Goal: Task Accomplishment & Management: Manage account settings

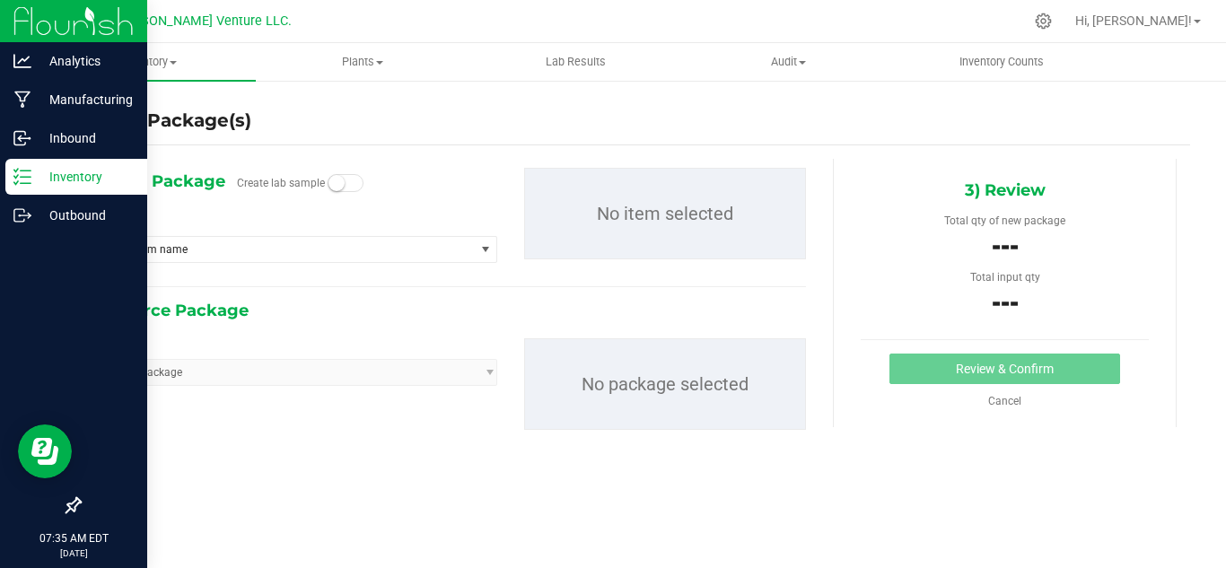
click at [40, 177] on p "Inventory" at bounding box center [85, 177] width 108 height 22
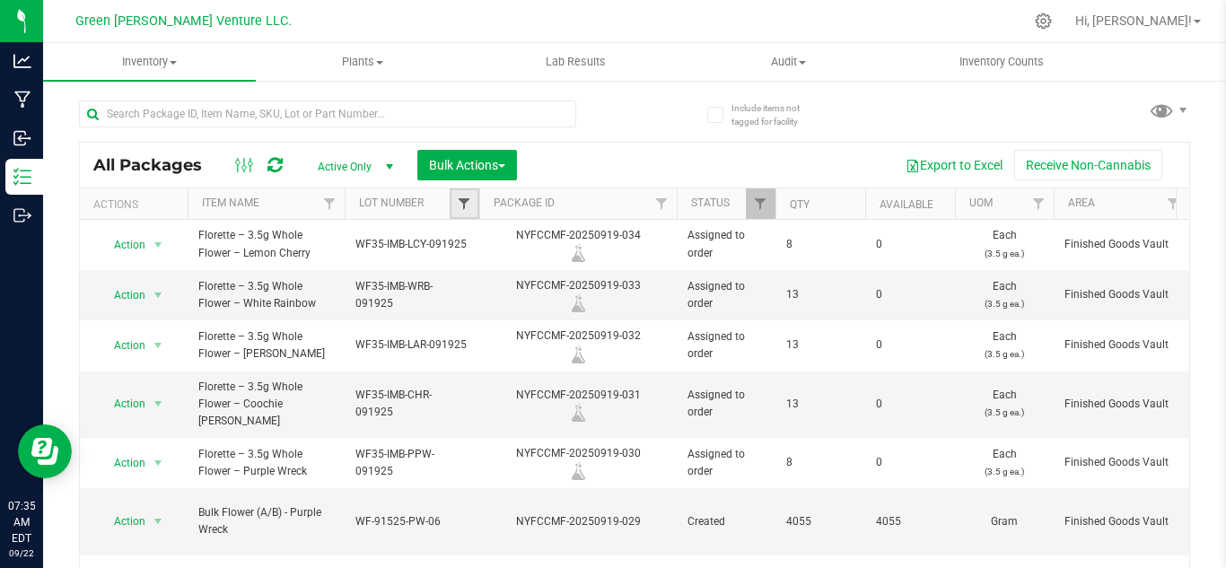
click at [461, 197] on span "Filter" at bounding box center [464, 204] width 14 height 14
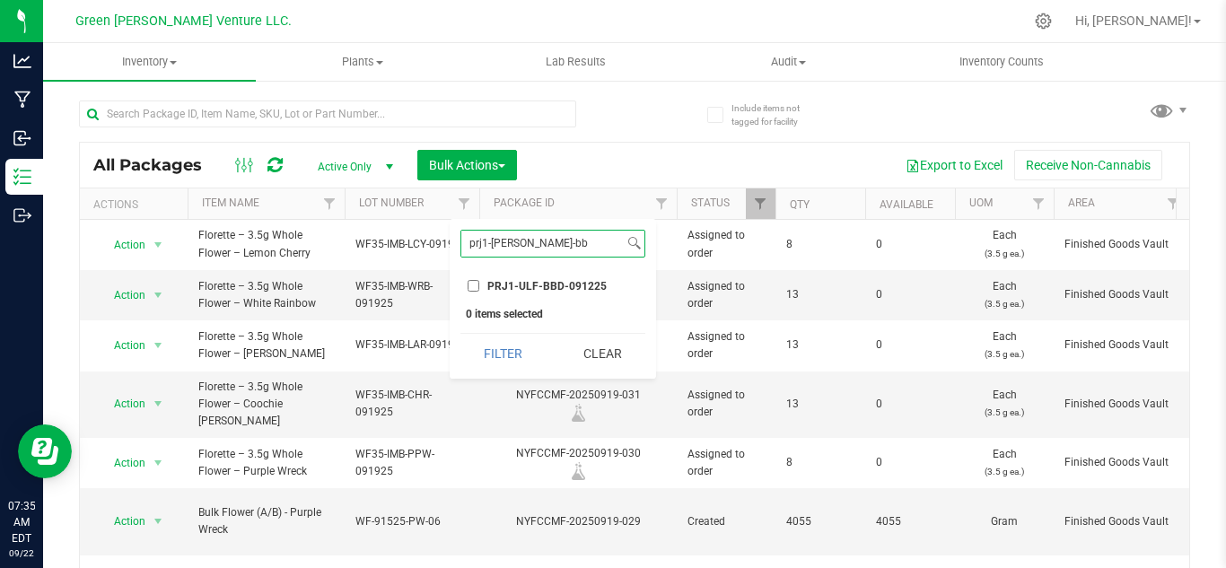
type input "prj1-[PERSON_NAME]-bb"
click at [540, 295] on li "PRJ1-ULF-BBD-091225" at bounding box center [552, 285] width 185 height 19
click at [476, 284] on input "PRJ1-ULF-BBD-091225" at bounding box center [474, 286] width 12 height 12
checkbox input "true"
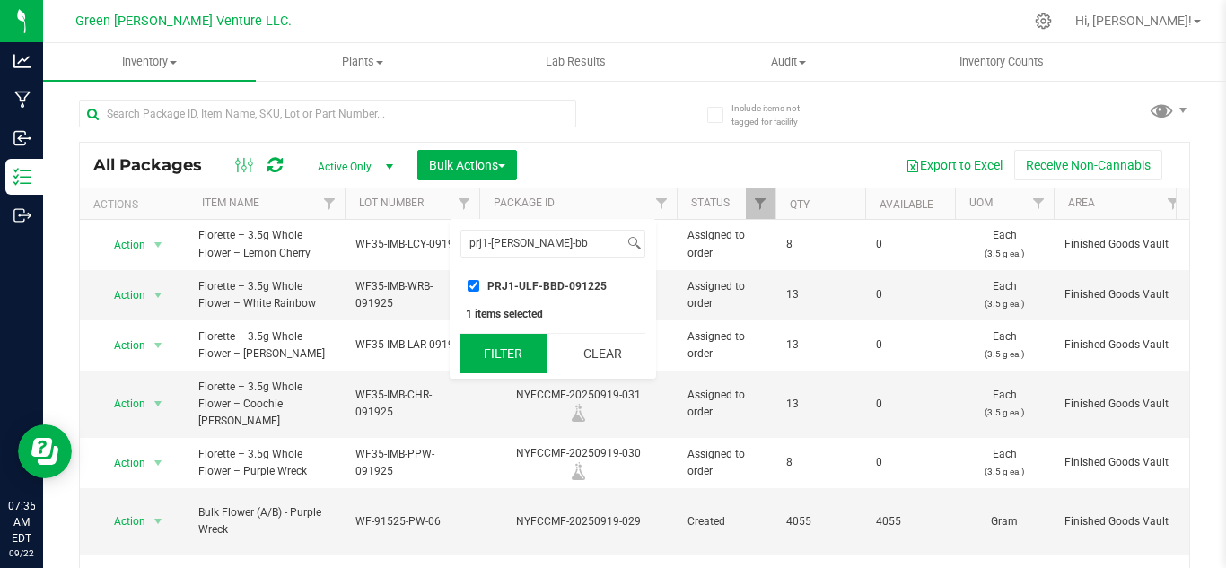
click at [516, 369] on button "Filter" at bounding box center [503, 353] width 86 height 39
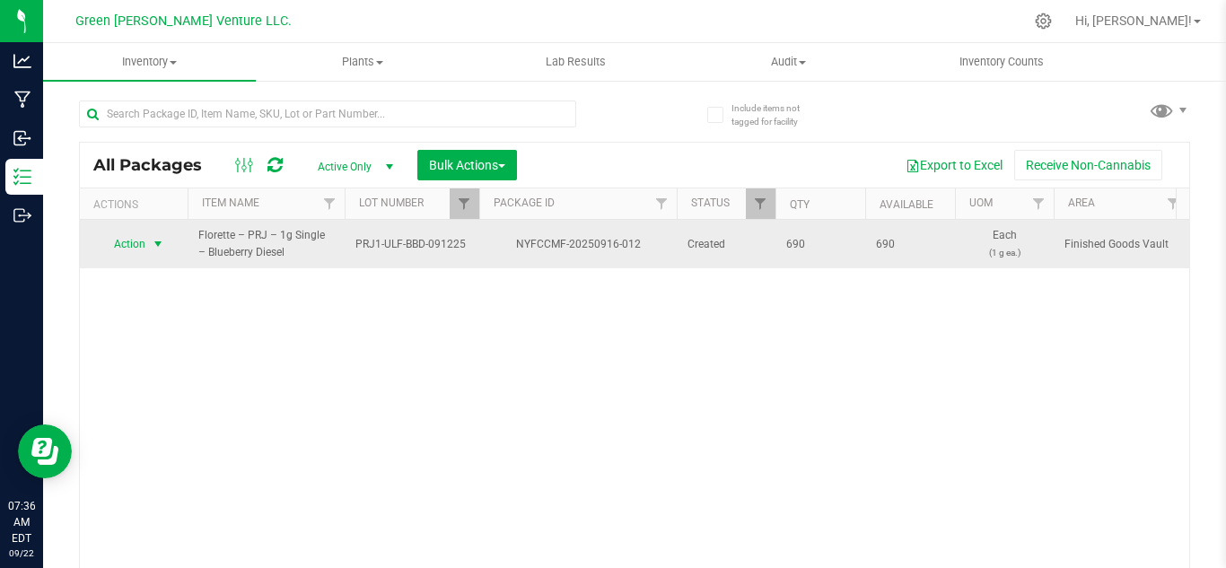
click at [144, 252] on span "Action" at bounding box center [122, 244] width 48 height 25
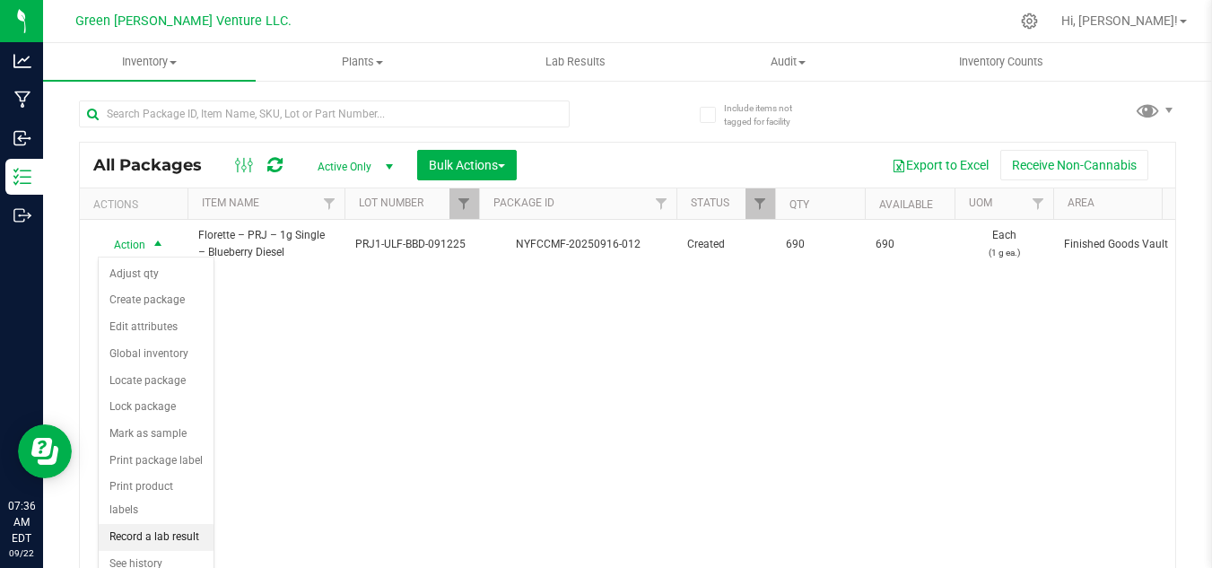
click at [172, 524] on li "Record a lab result" at bounding box center [156, 537] width 115 height 27
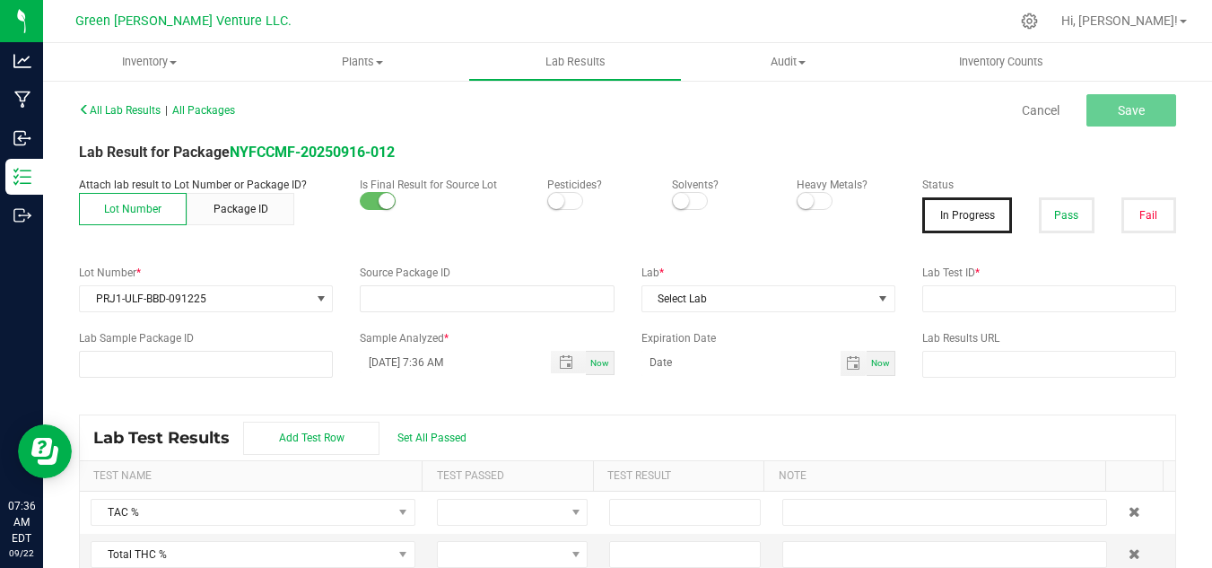
type input "NYFCCMF-20250916-012"
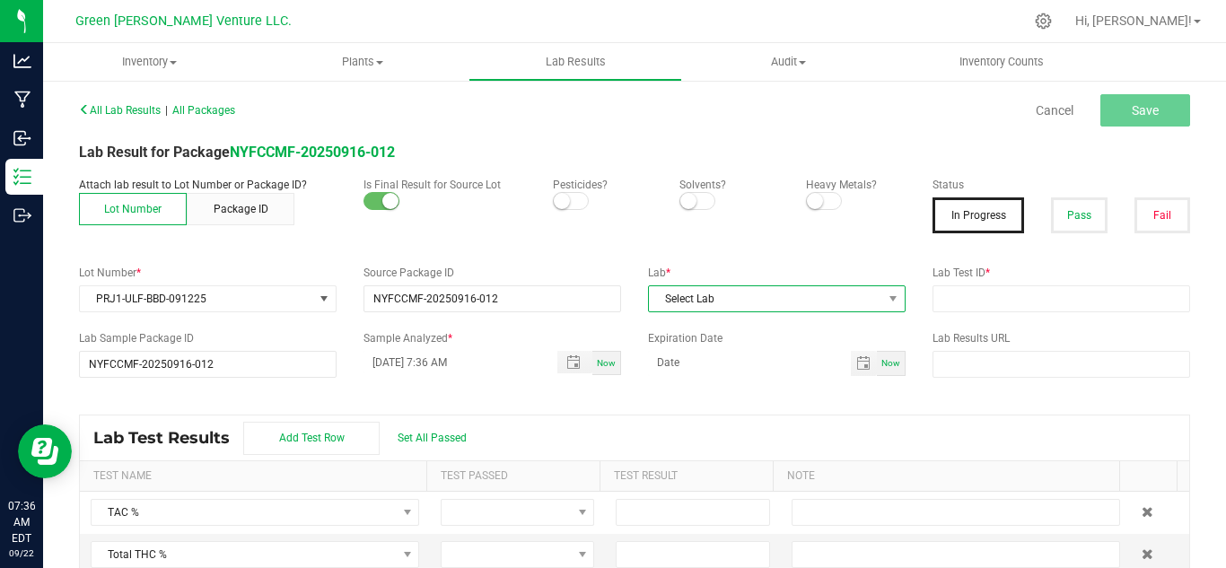
click at [710, 301] on span "Select Lab" at bounding box center [765, 298] width 233 height 25
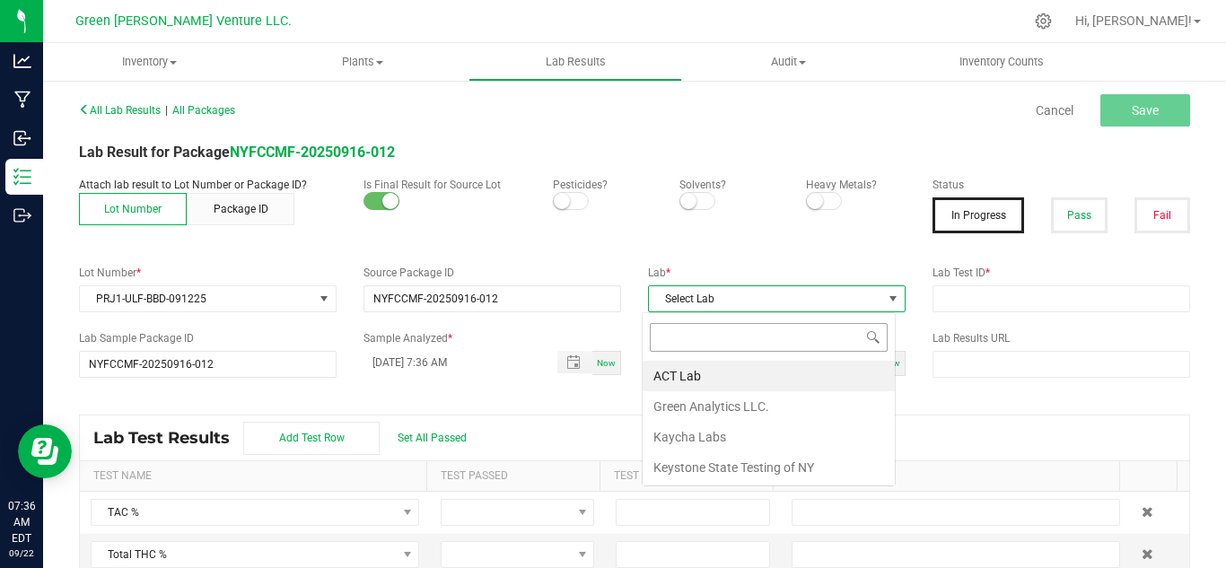
scroll to position [27, 255]
click at [707, 431] on li "Kaycha Labs" at bounding box center [769, 437] width 252 height 31
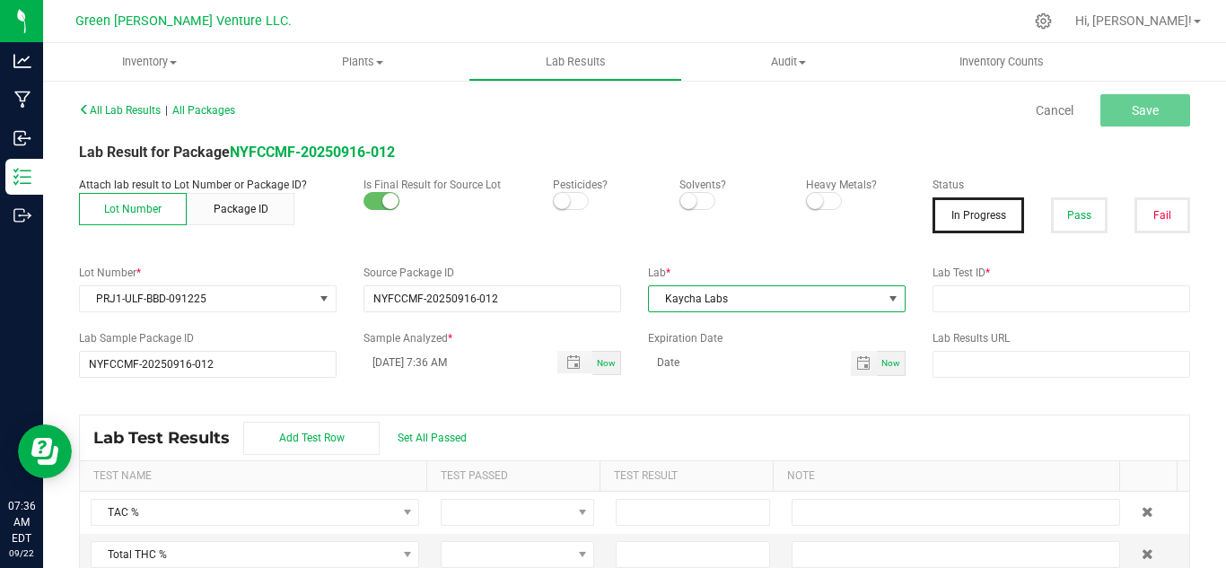
click at [558, 189] on p "Pesticides?" at bounding box center [603, 185] width 100 height 16
click at [564, 193] on span at bounding box center [571, 201] width 36 height 18
click at [820, 192] on span at bounding box center [824, 201] width 36 height 18
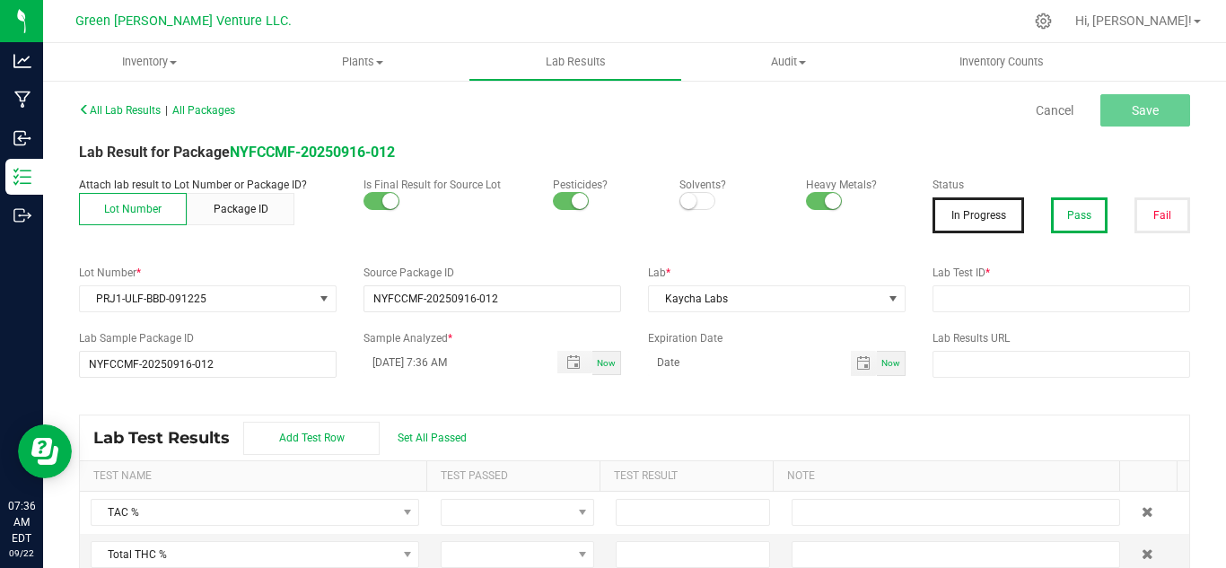
click at [1051, 224] on button "Pass" at bounding box center [1079, 215] width 56 height 36
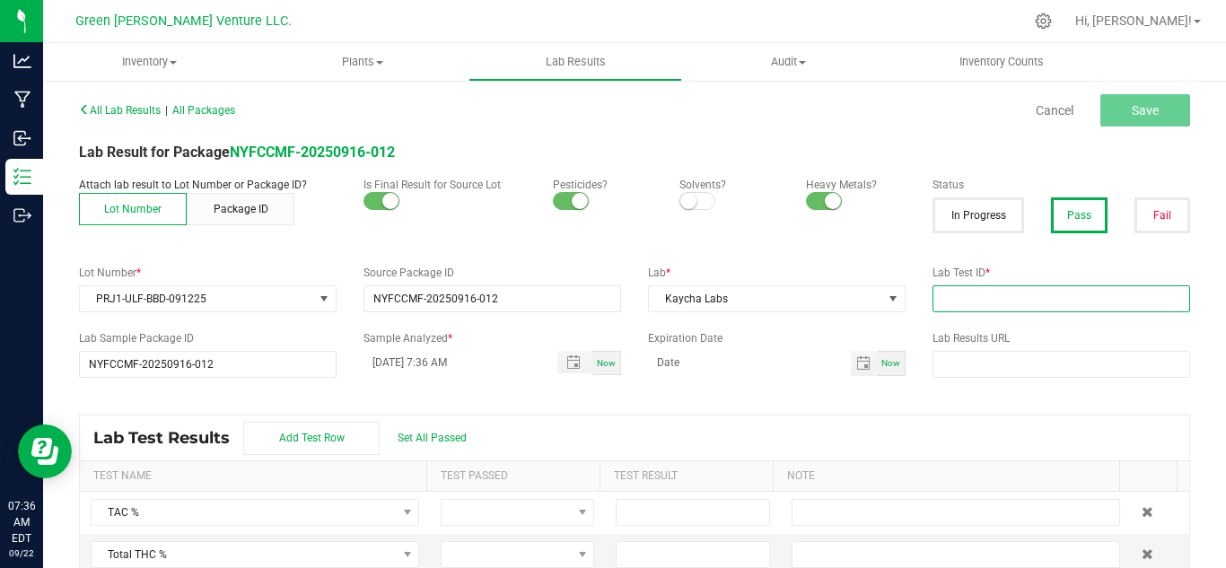
click at [986, 303] on input "text" at bounding box center [1061, 298] width 258 height 27
paste input "AL50917006-001"
type input "AL50917006-001"
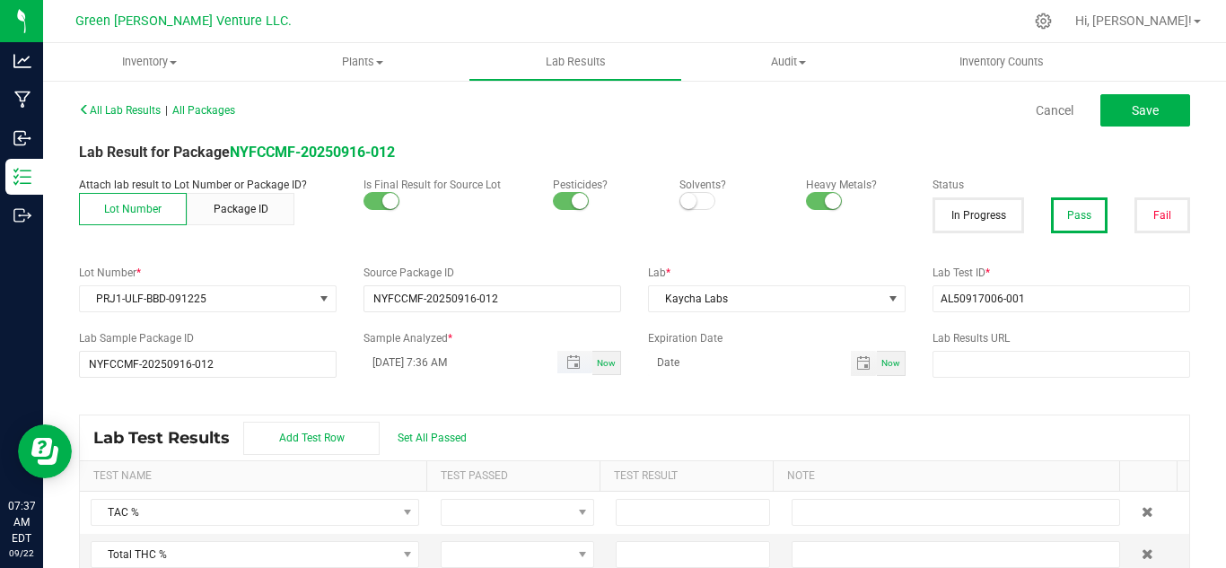
click at [398, 361] on input "[DATE] 7:36 AM" at bounding box center [450, 362] width 175 height 22
type input "[DATE] 7:36 AM"
click at [492, 407] on div "All Lab Results | All Packages Cancel Save Lab Result for Package NYFCCMF-20250…" at bounding box center [634, 345] width 1111 height 497
click at [881, 370] on div "Now" at bounding box center [891, 363] width 29 height 25
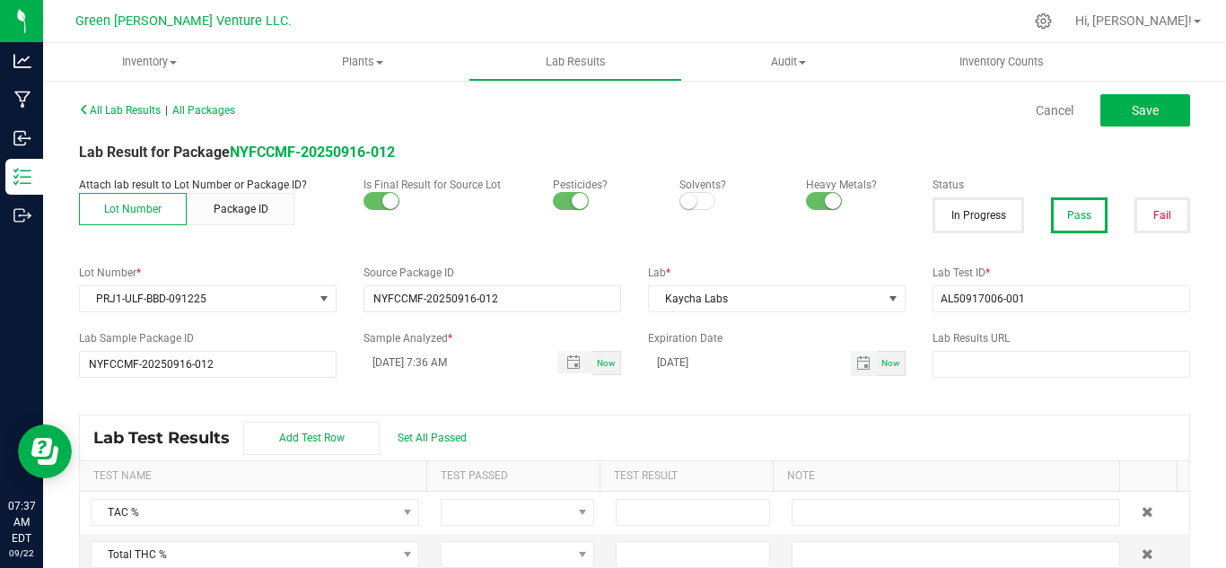
click at [675, 363] on input "[DATE]" at bounding box center [749, 362] width 203 height 22
type input "[DATE]"
click at [717, 392] on div "All Lab Results | All Packages Cancel Save Lab Result for Package NYFCCMF-20250…" at bounding box center [634, 345] width 1111 height 497
click at [995, 376] on input "text" at bounding box center [1061, 364] width 258 height 27
paste input "[URL][DOMAIN_NAME]"
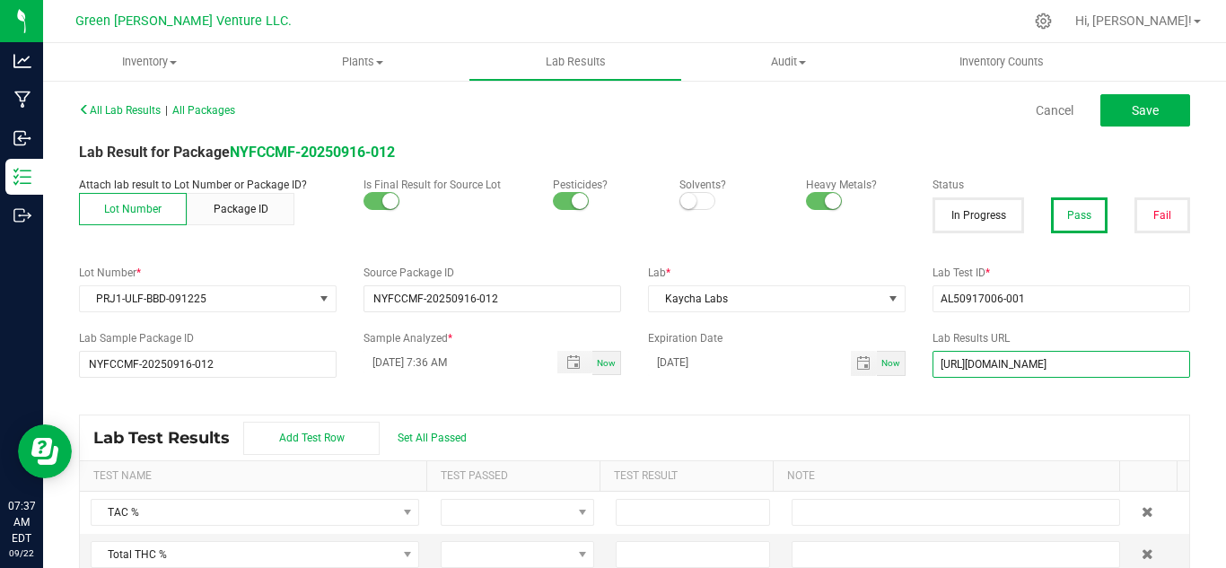
type input "[URL][DOMAIN_NAME]"
click at [921, 410] on div "All Lab Results | All Packages Cancel Save Lab Result for Package NYFCCMF-20250…" at bounding box center [634, 345] width 1111 height 497
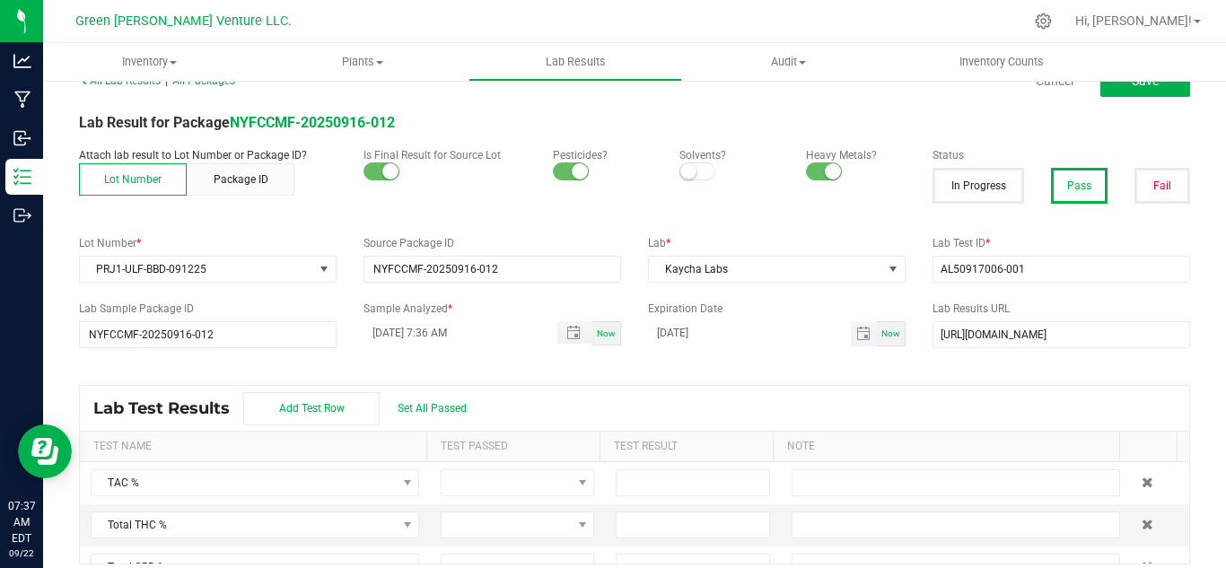
scroll to position [44, 0]
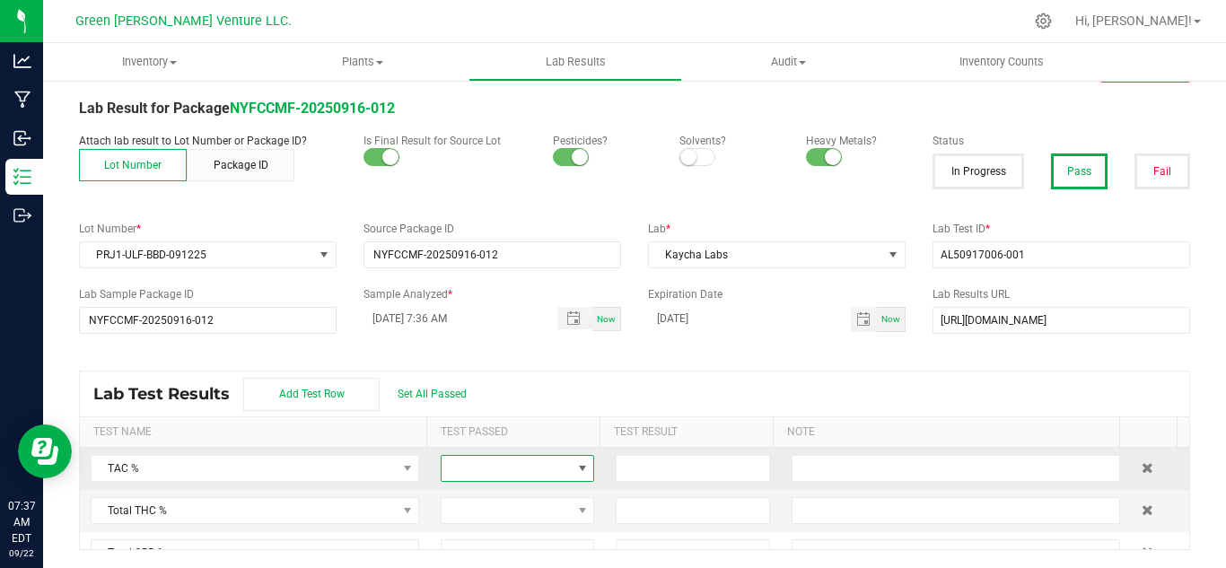
click at [466, 472] on span at bounding box center [505, 468] width 129 height 25
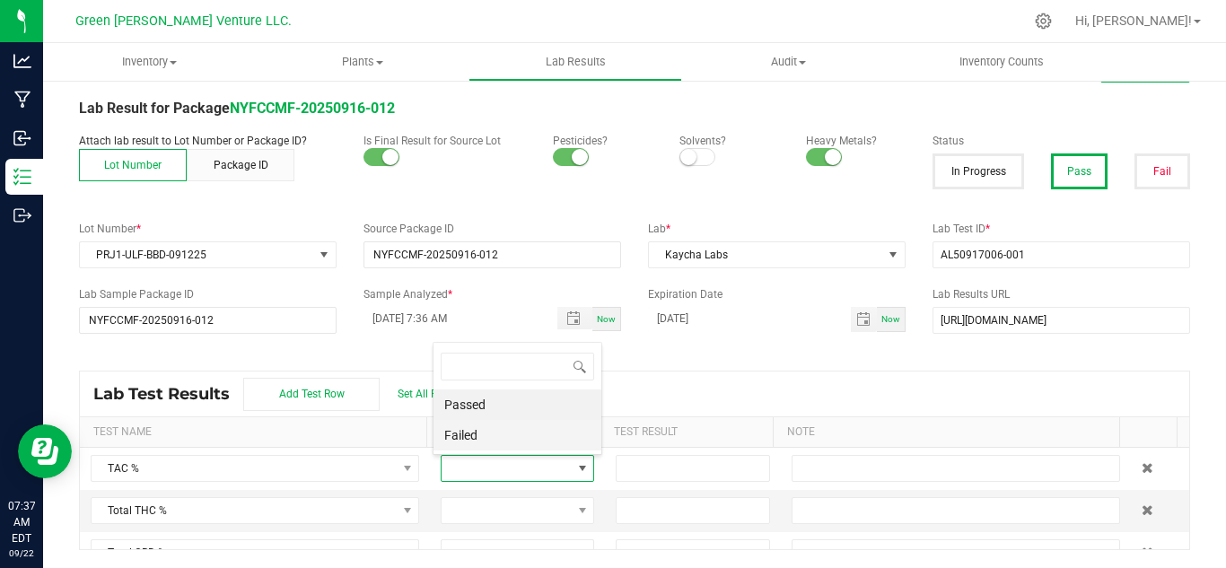
scroll to position [27, 147]
click at [466, 404] on li "Passed" at bounding box center [517, 404] width 168 height 31
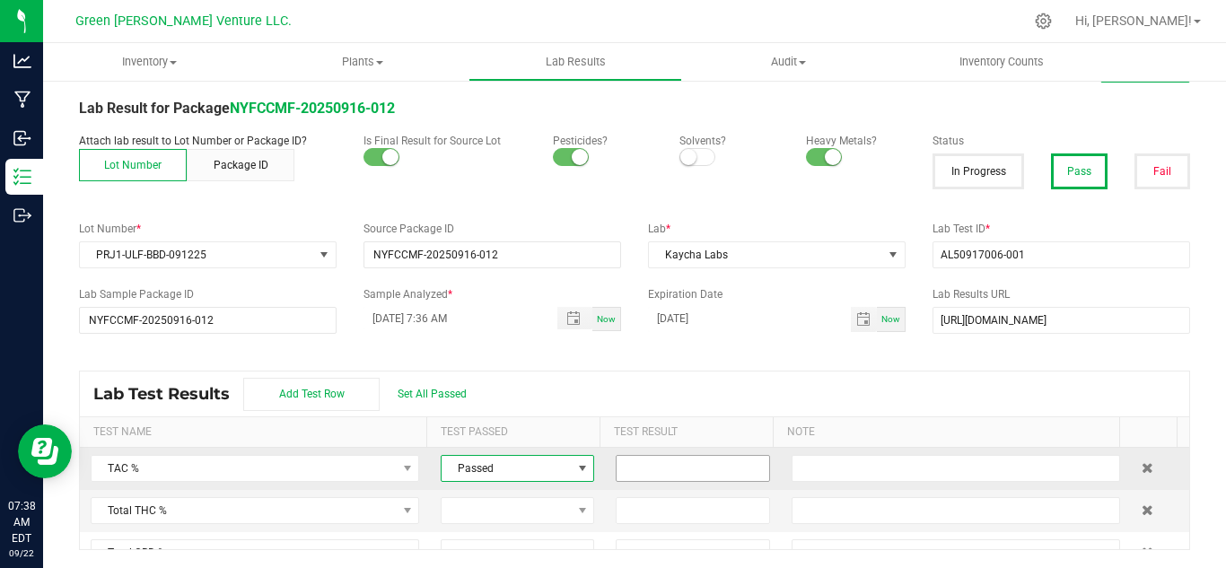
click at [652, 465] on input at bounding box center [692, 468] width 152 height 25
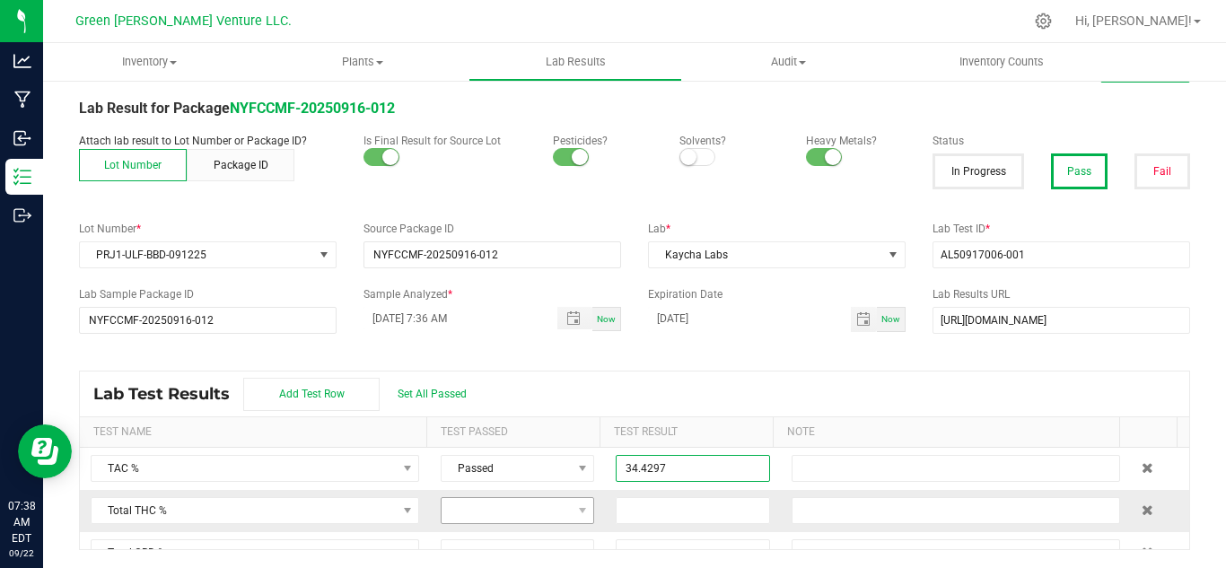
type input "34.4297"
click at [458, 506] on span at bounding box center [505, 510] width 129 height 25
click at [476, 456] on li "Passed" at bounding box center [517, 447] width 168 height 31
click at [678, 514] on input at bounding box center [692, 510] width 152 height 25
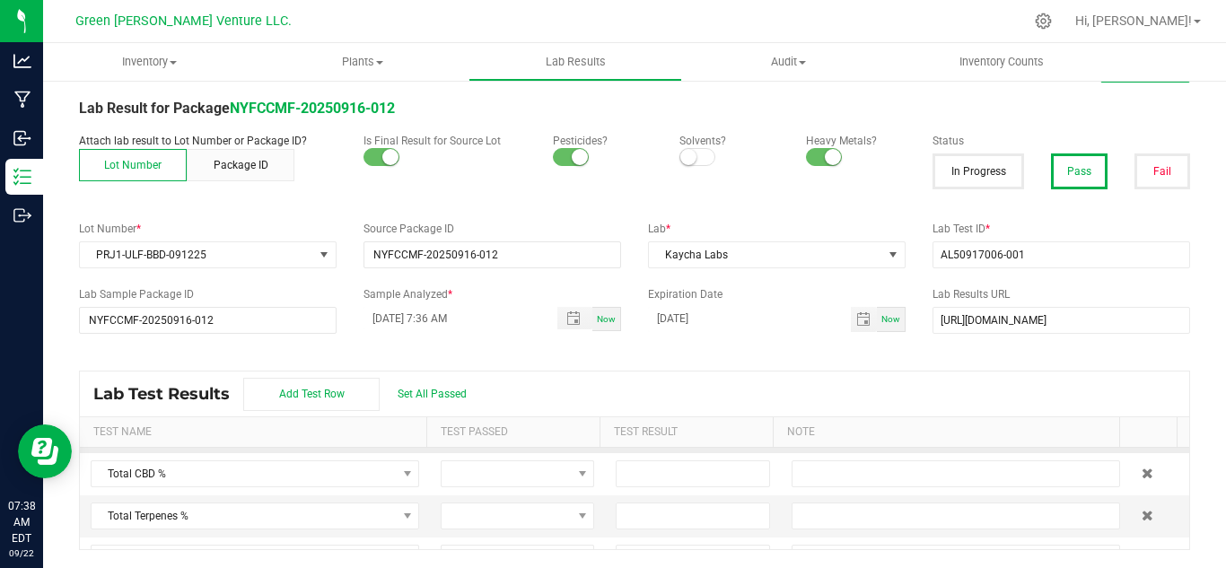
scroll to position [90, 0]
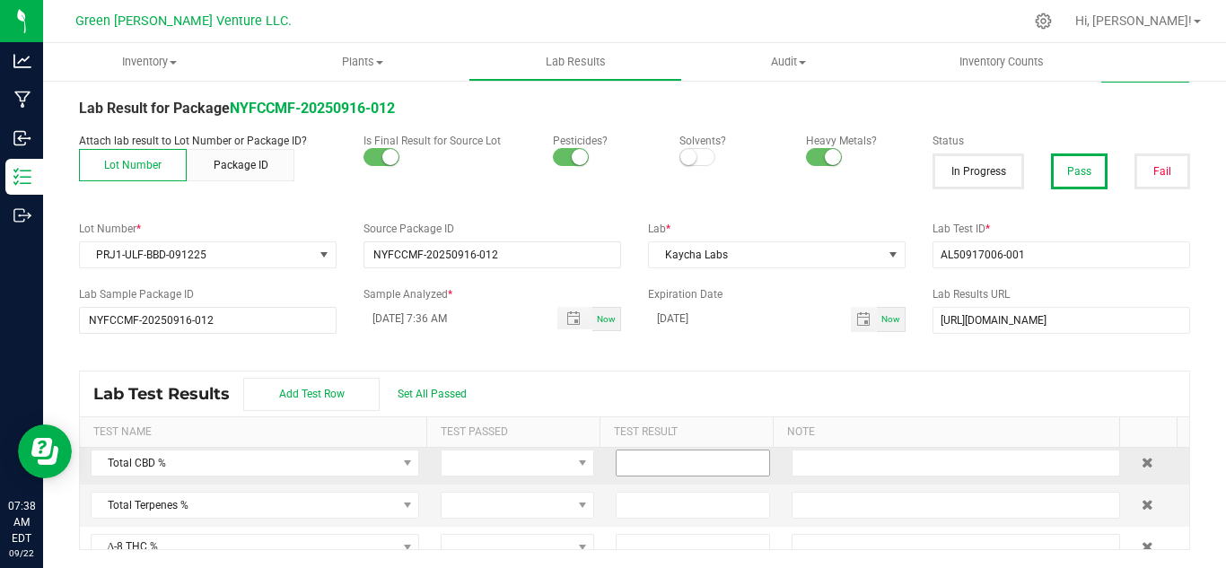
type input "29.4780"
click at [651, 470] on input at bounding box center [692, 462] width 152 height 25
click at [571, 466] on span at bounding box center [582, 462] width 22 height 25
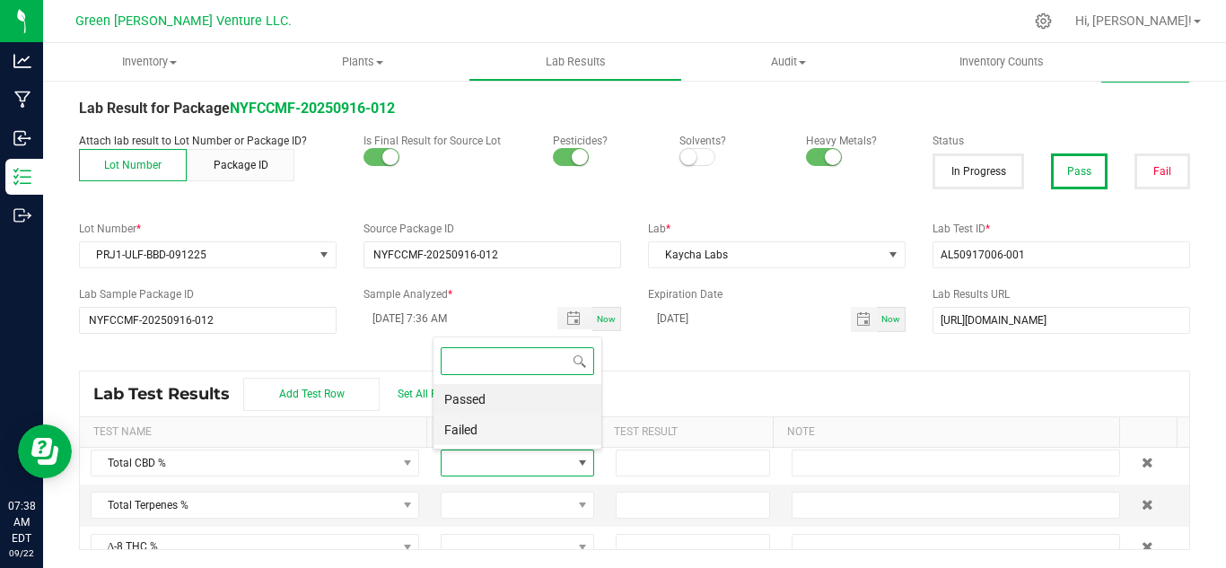
scroll to position [27, 147]
click at [489, 403] on li "Passed" at bounding box center [517, 399] width 168 height 31
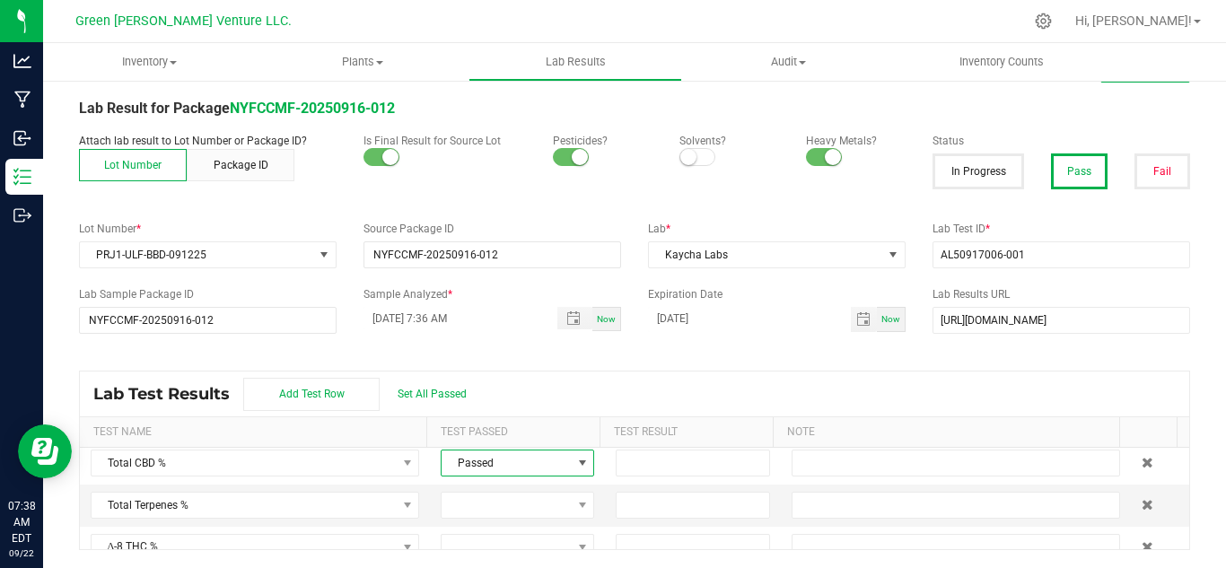
click at [709, 380] on div "Lab Test Results Add Test Row Set All Passed" at bounding box center [634, 394] width 1109 height 45
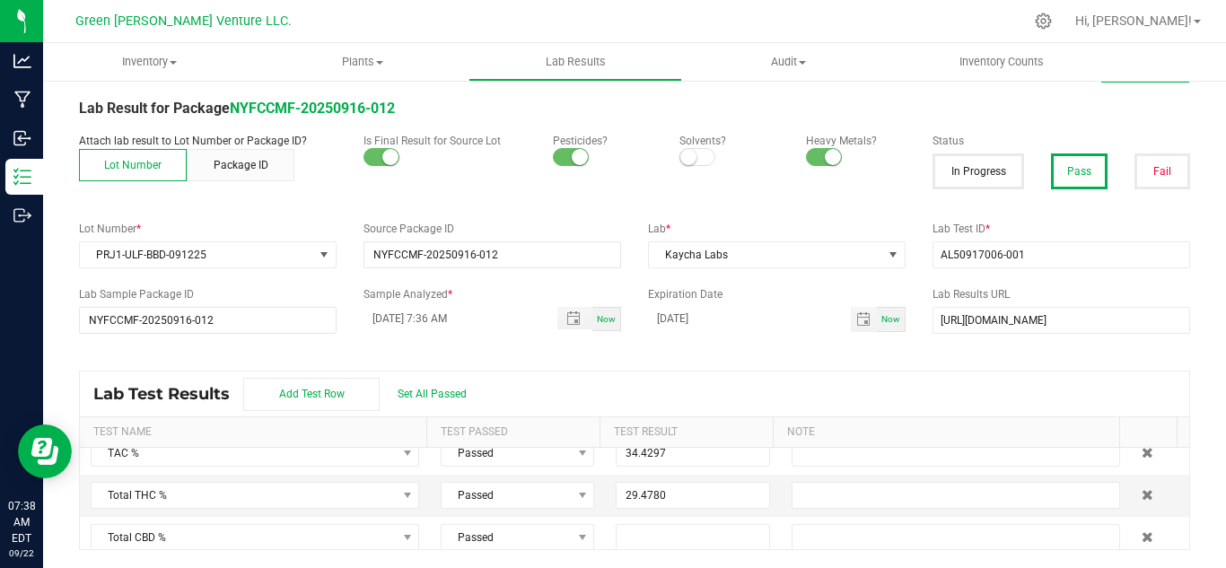
scroll to position [0, 0]
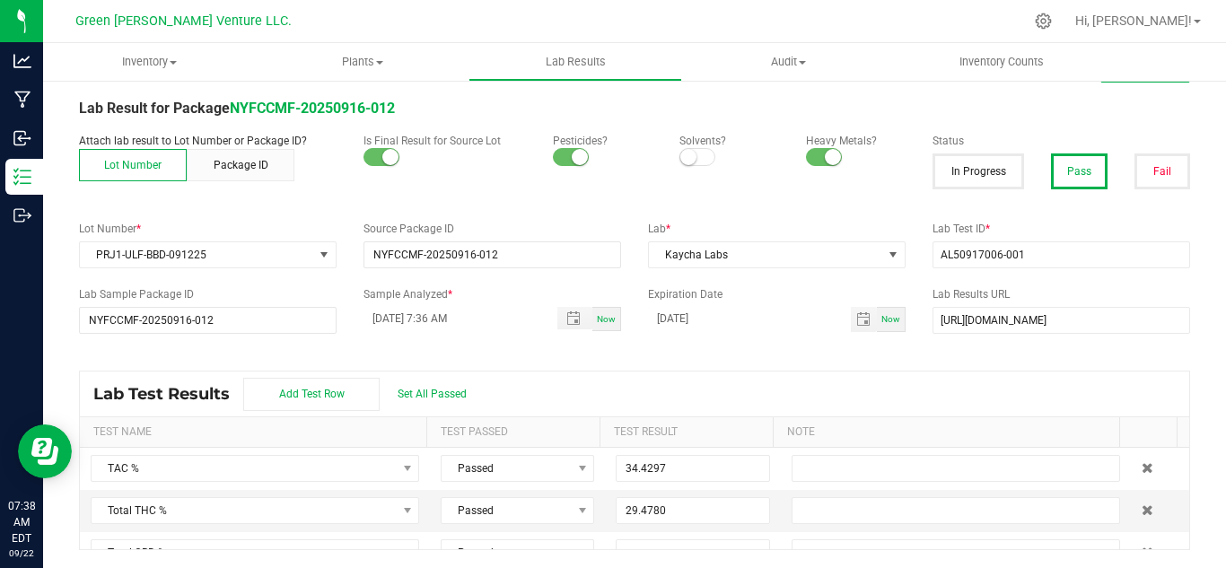
click at [747, 378] on div "Lab Test Results Add Test Row Set All Passed" at bounding box center [634, 394] width 1109 height 45
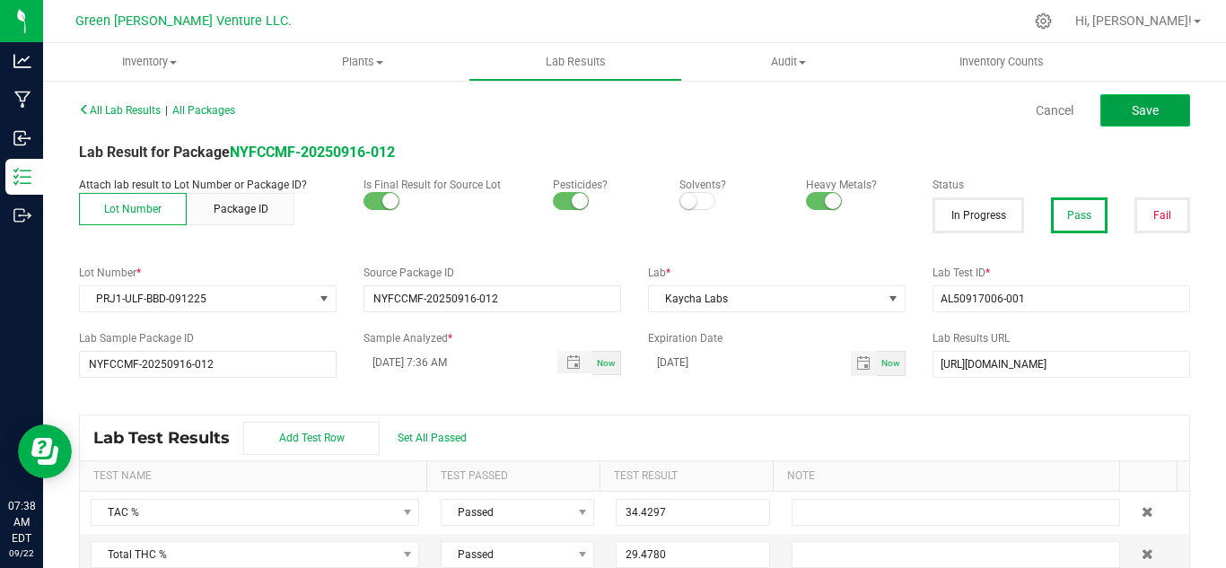
click at [1110, 101] on button "Save" at bounding box center [1145, 110] width 90 height 32
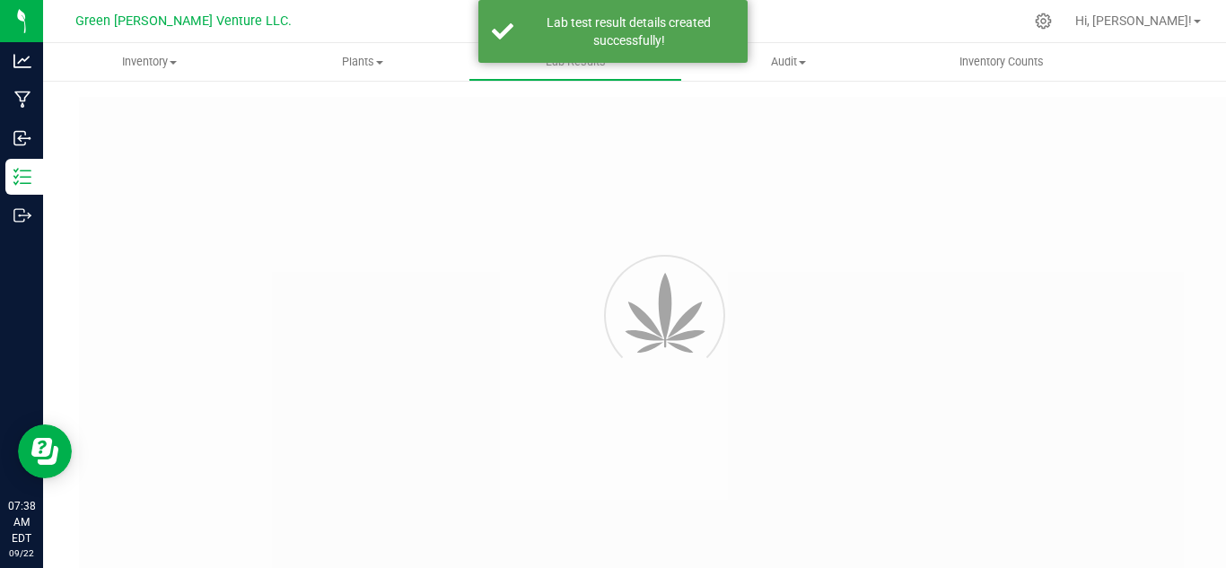
type input "NYFCCMF-20250916-012"
type input "AL50917006-001"
type input "NYFCCMF-20250916-012"
type input "[DATE] 7:36 AM"
type input "[DATE]"
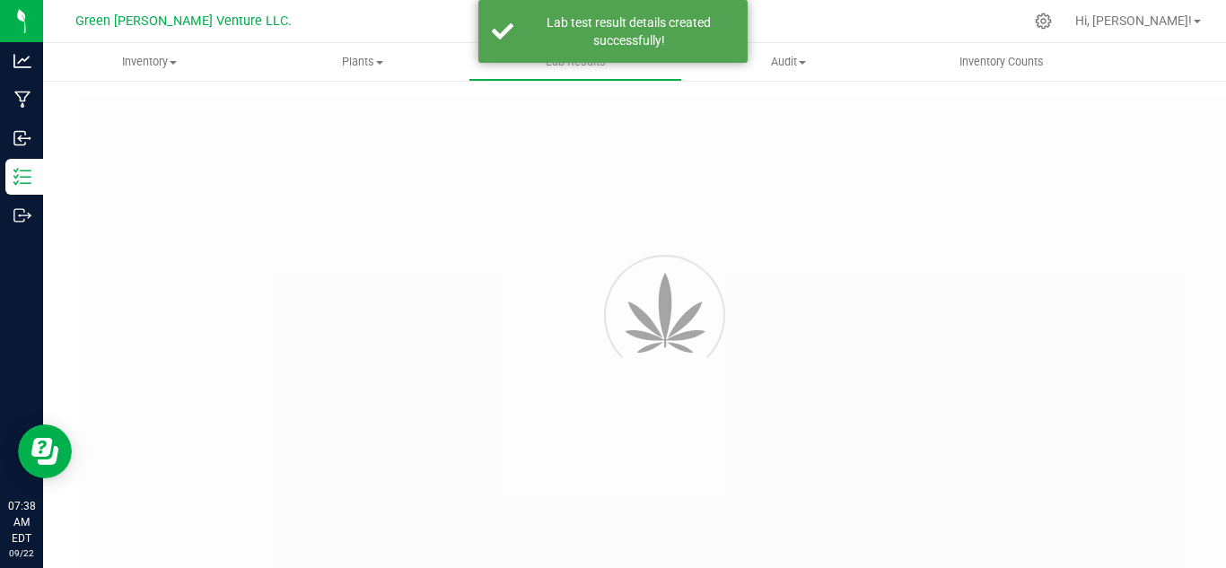
type input "[URL][DOMAIN_NAME]"
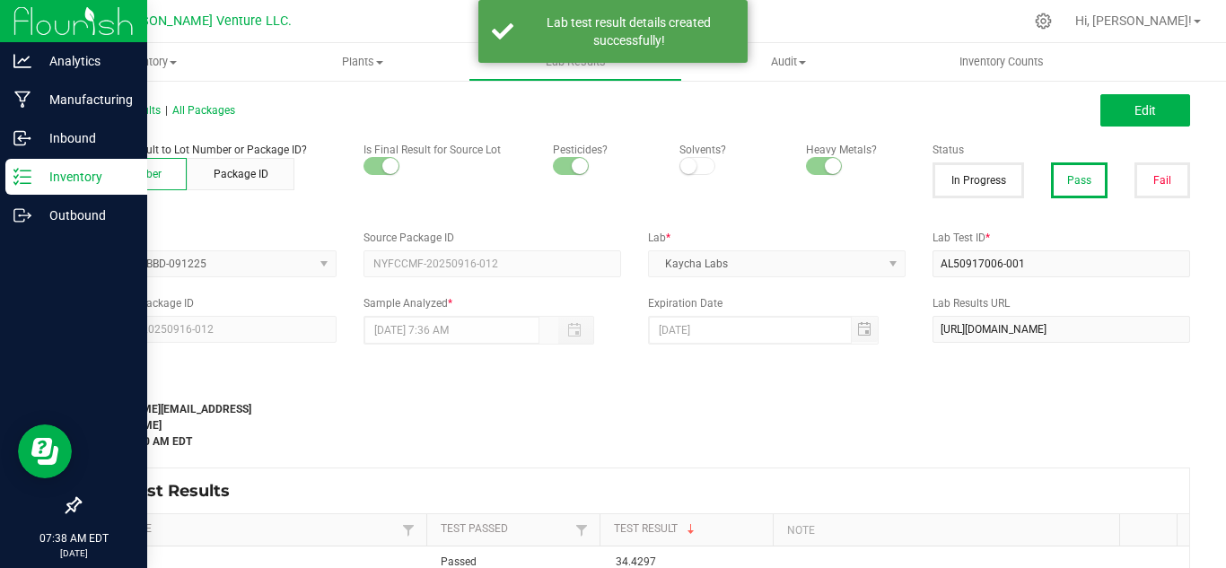
click at [24, 181] on icon at bounding box center [22, 177] width 18 height 18
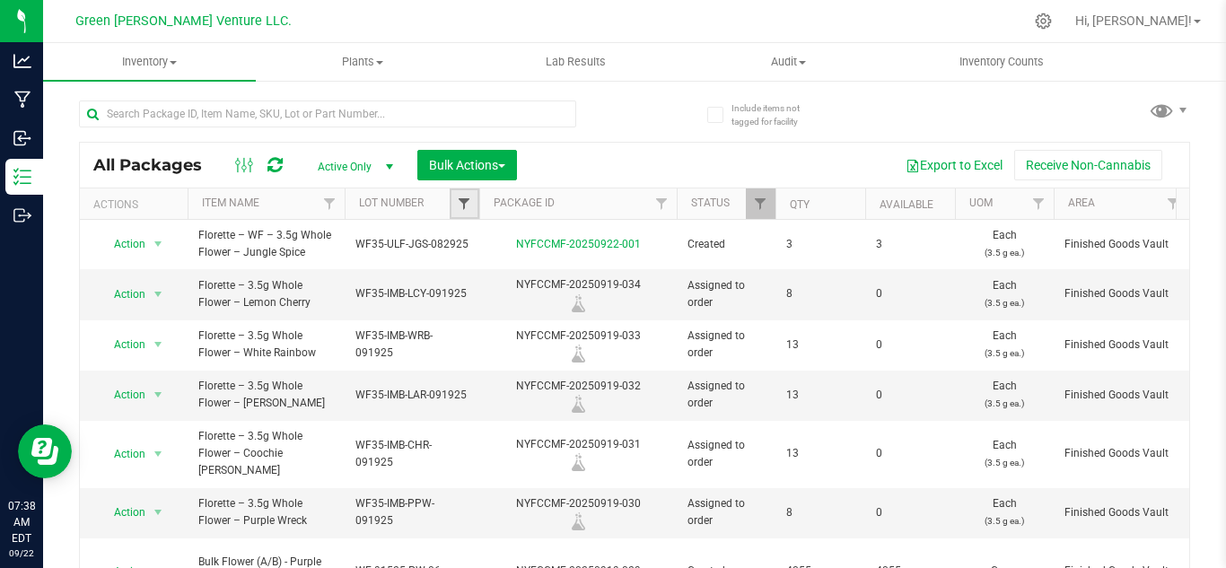
click at [465, 200] on span "Filter" at bounding box center [464, 204] width 14 height 14
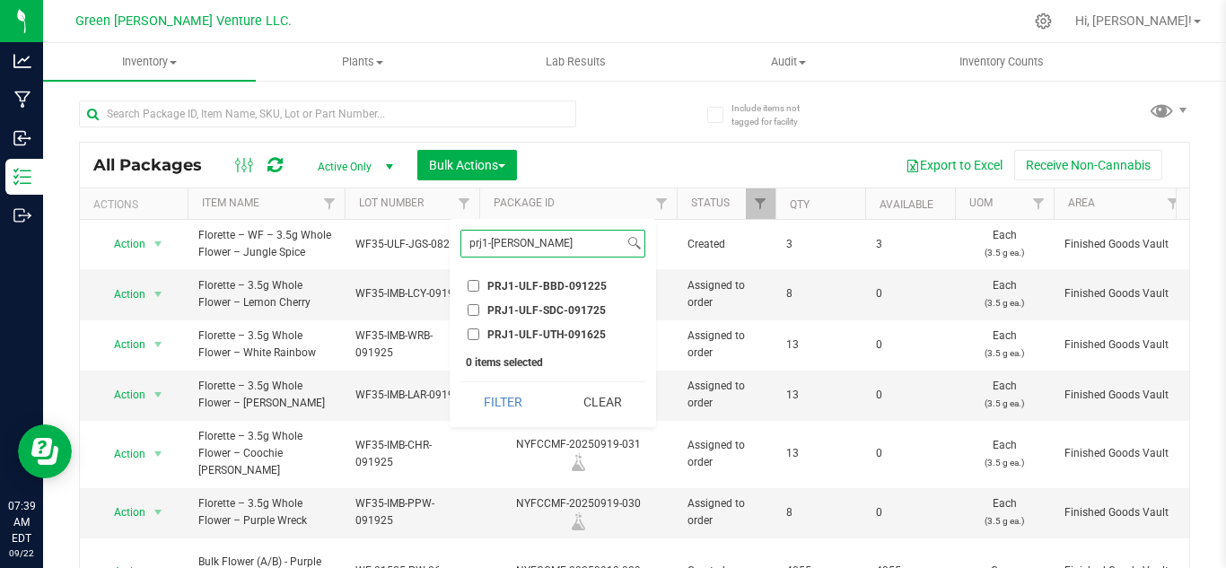
type input "prj1-[PERSON_NAME]"
click at [513, 291] on span "PRJ1-ULF-BBD-091225" at bounding box center [546, 286] width 119 height 11
click at [479, 291] on input "PRJ1-ULF-BBD-091225" at bounding box center [474, 286] width 12 height 12
checkbox input "true"
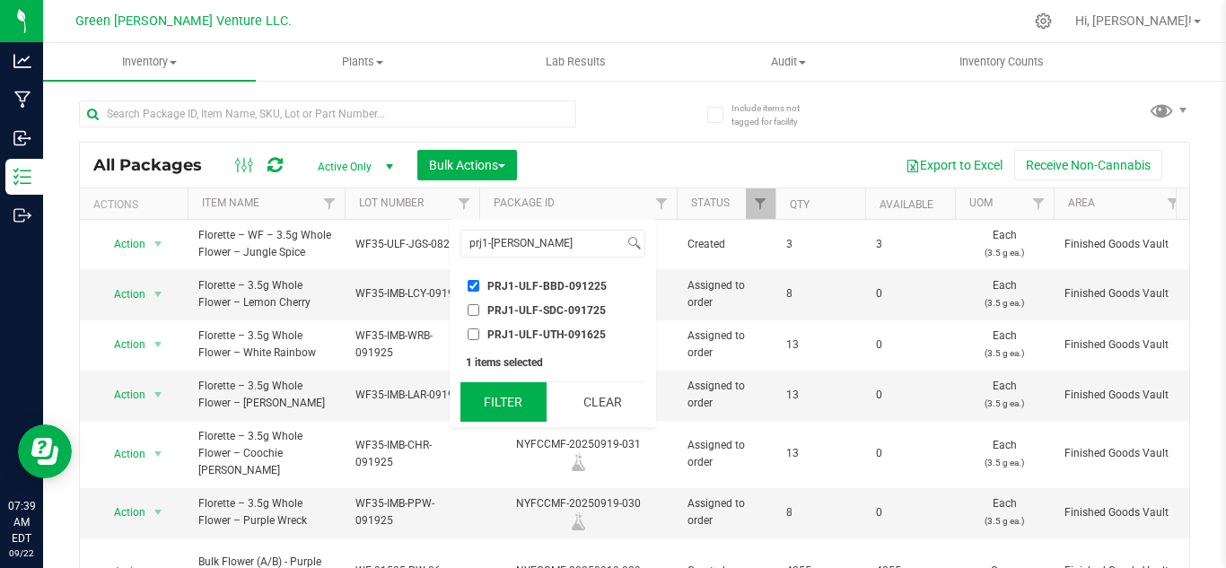
click at [509, 405] on button "Filter" at bounding box center [503, 401] width 86 height 39
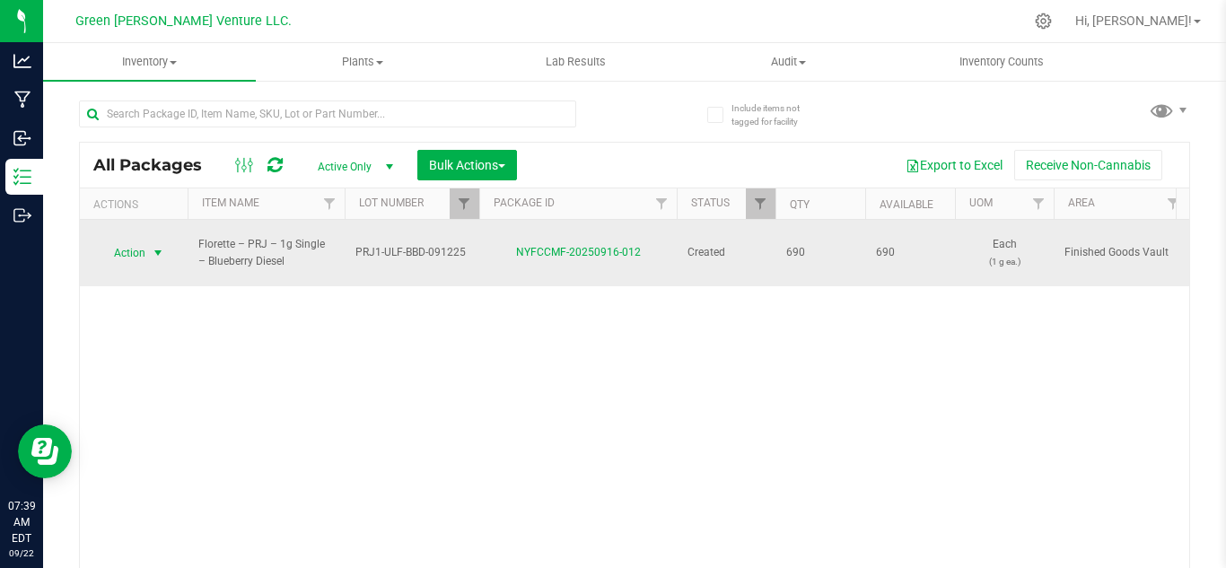
click at [115, 240] on span "Action" at bounding box center [122, 252] width 48 height 25
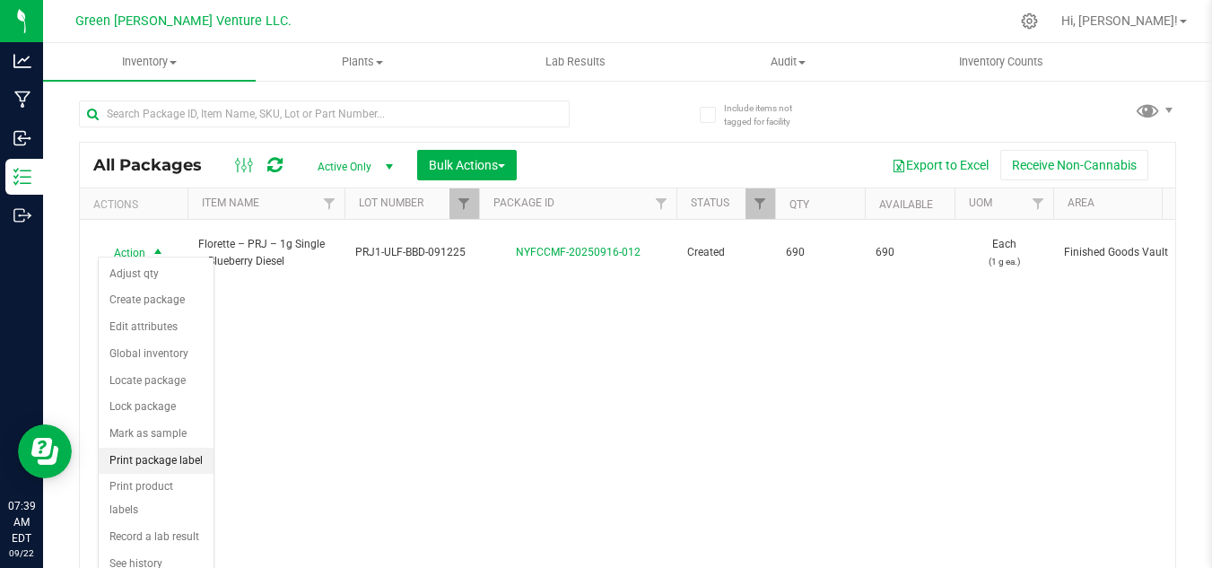
click at [177, 465] on li "Print package label" at bounding box center [156, 461] width 115 height 27
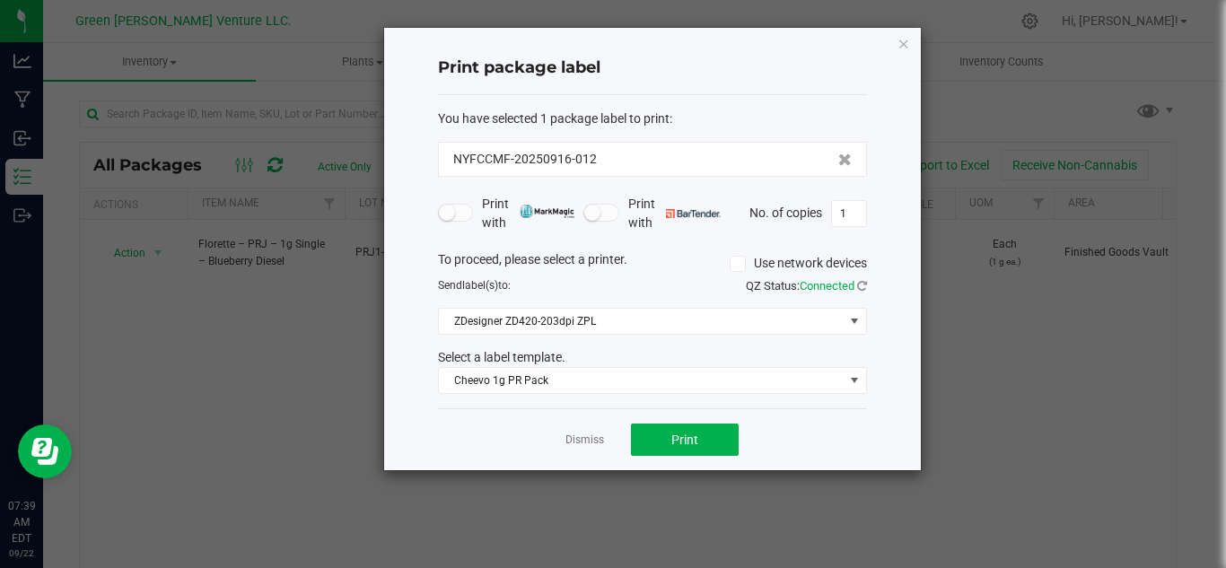
click at [538, 363] on div "Select a label template." at bounding box center [652, 357] width 456 height 19
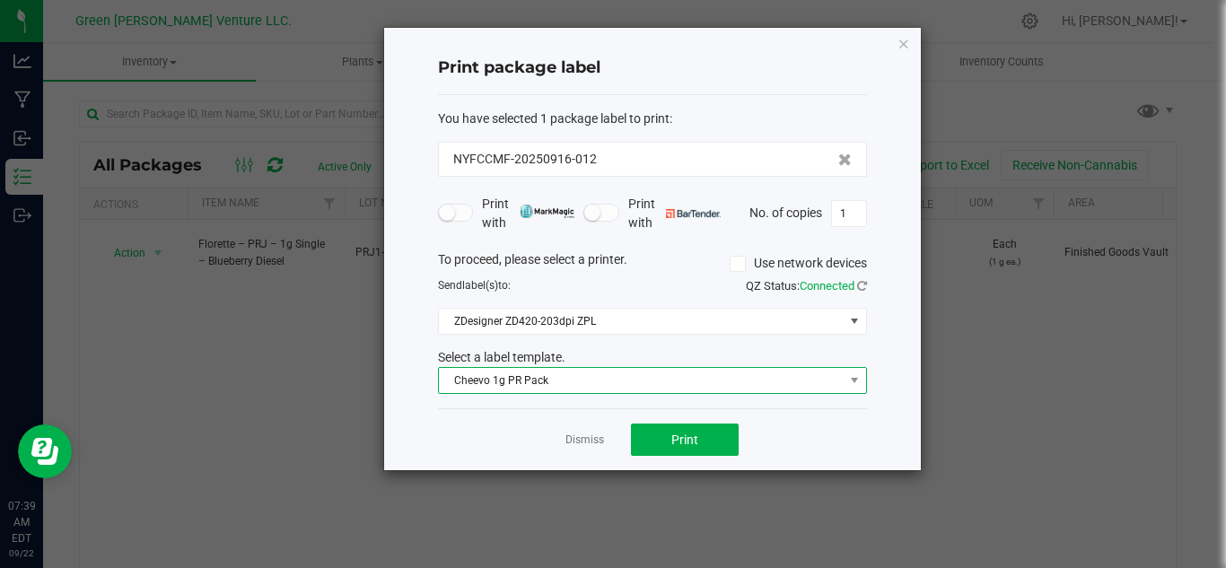
click at [533, 380] on span "Cheevo 1g PR Pack" at bounding box center [641, 380] width 405 height 25
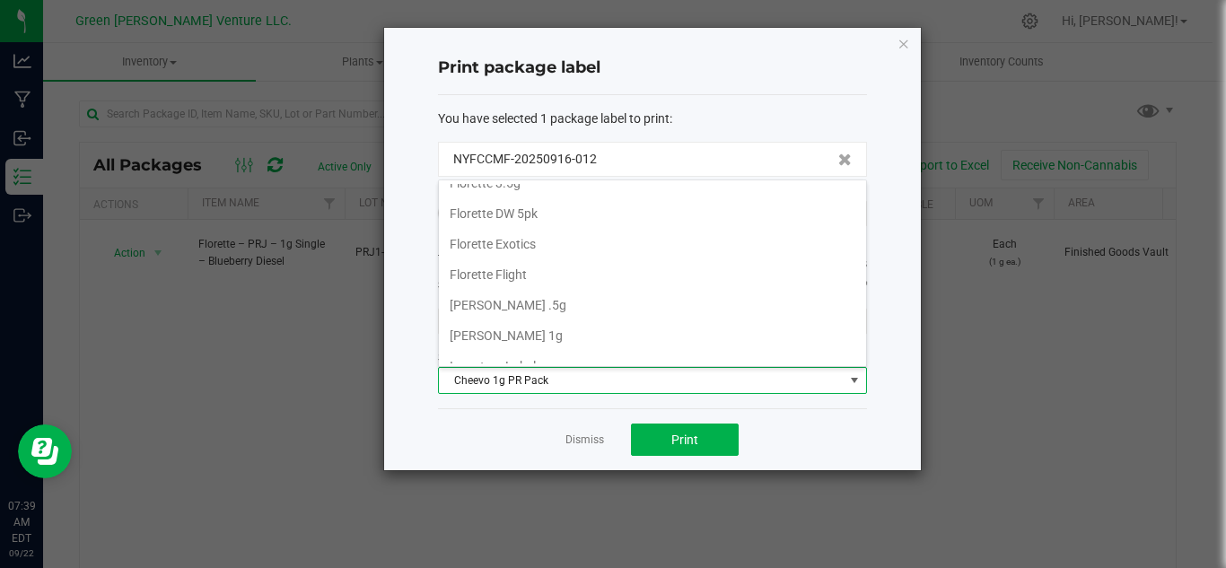
scroll to position [282, 0]
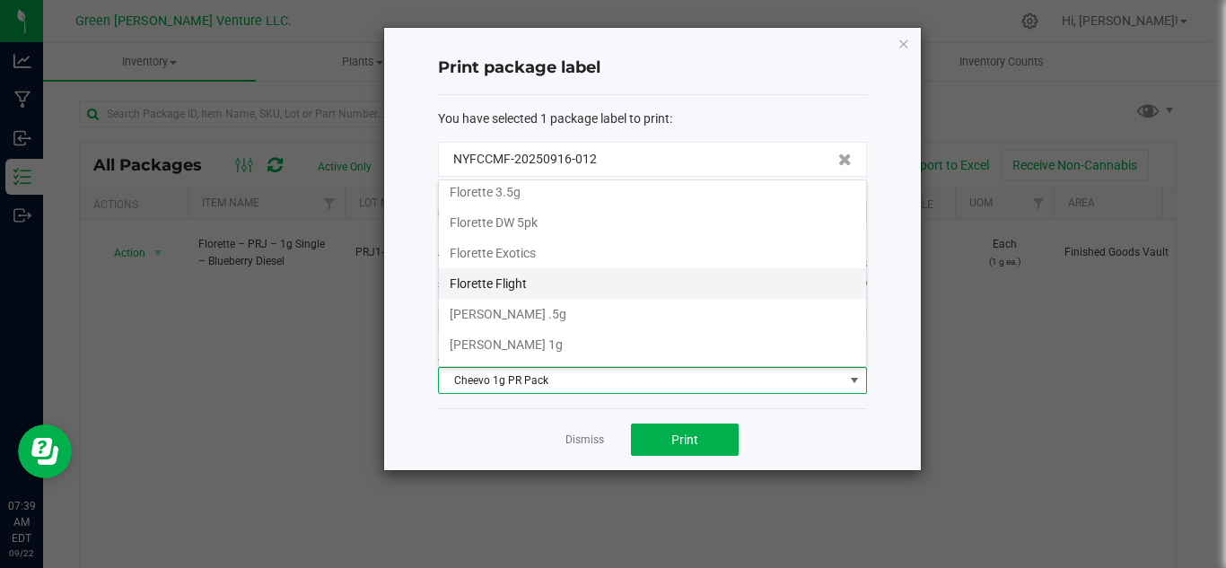
click at [508, 279] on li "Florette Flight" at bounding box center [652, 283] width 427 height 31
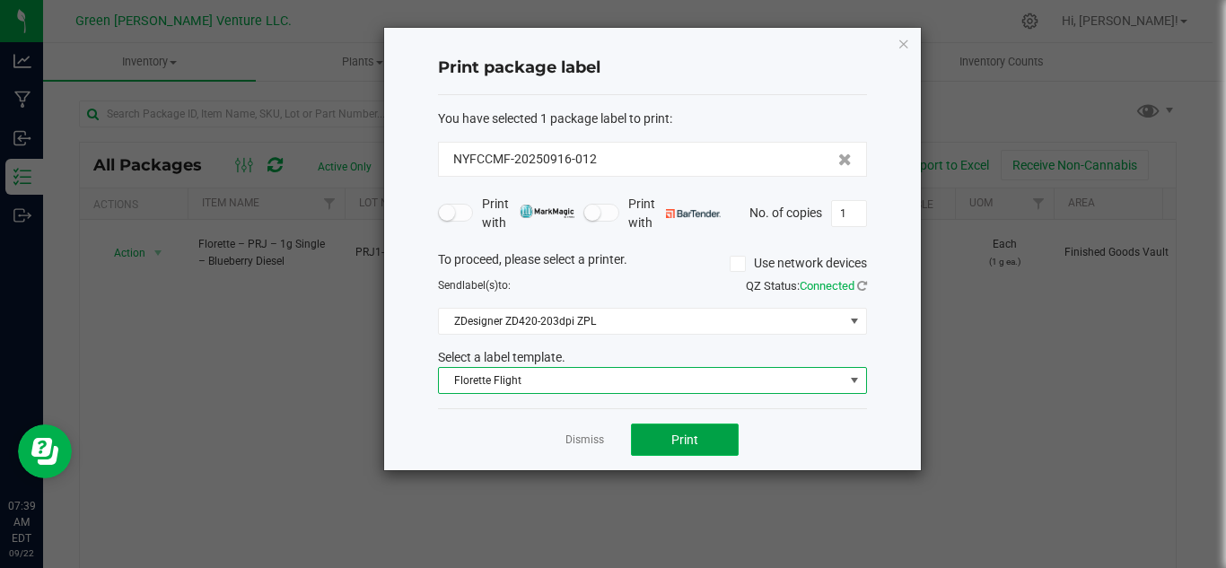
click at [678, 444] on span "Print" at bounding box center [684, 440] width 27 height 14
click at [495, 379] on span "Florette Flight" at bounding box center [641, 380] width 405 height 25
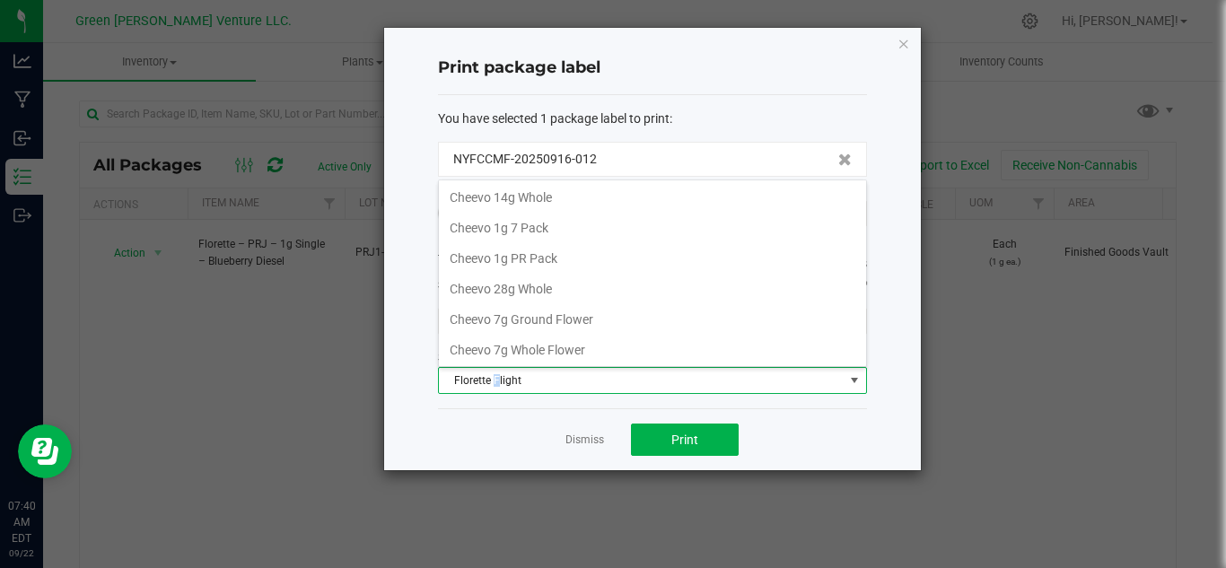
scroll to position [0, 0]
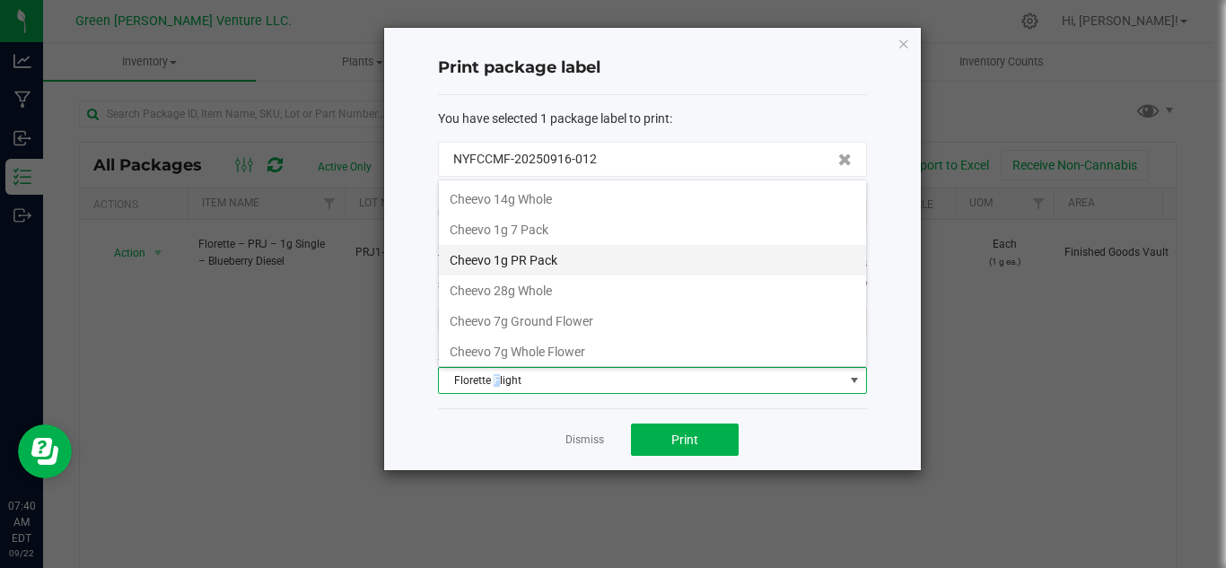
click at [535, 254] on li "Cheevo 1g PR Pack" at bounding box center [652, 260] width 427 height 31
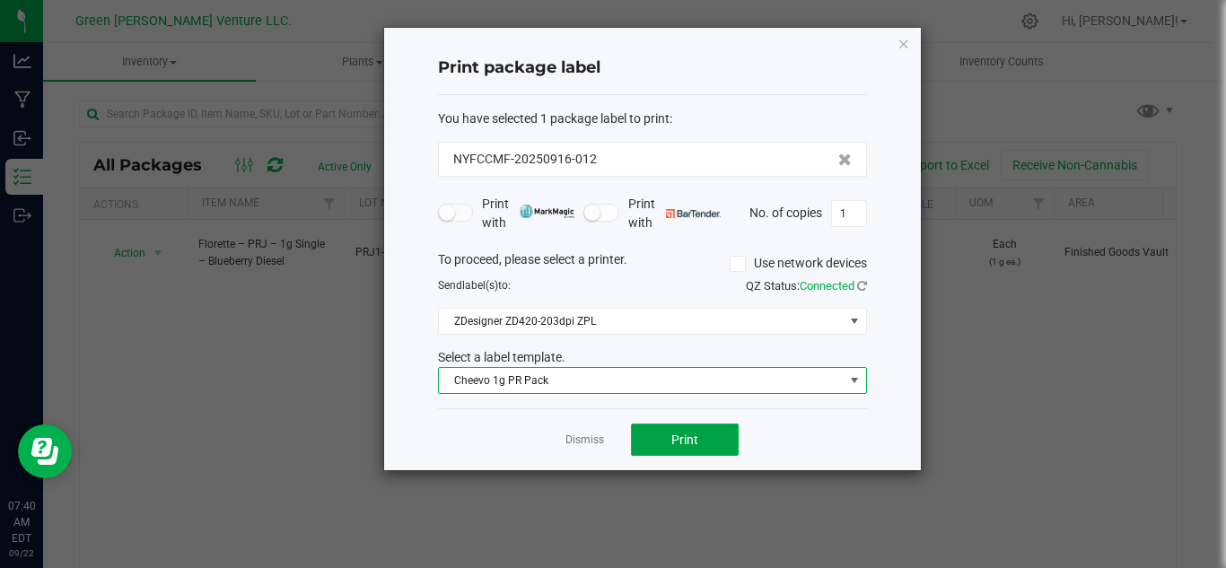
click at [693, 449] on button "Print" at bounding box center [685, 440] width 108 height 32
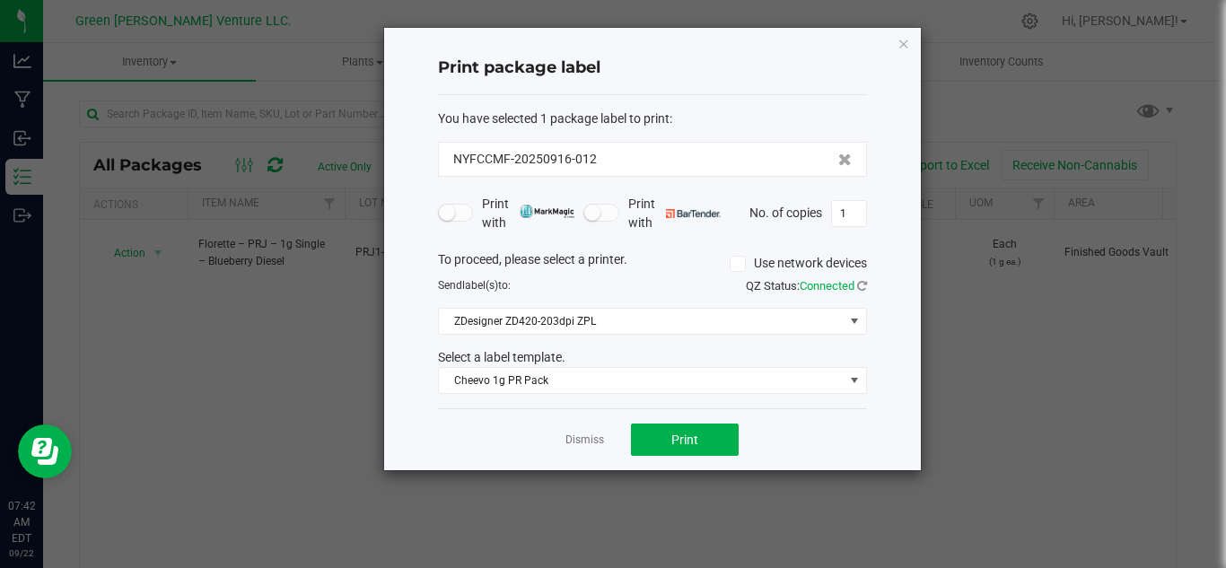
click at [564, 438] on div "Dismiss Print" at bounding box center [652, 439] width 429 height 62
click at [582, 446] on link "Dismiss" at bounding box center [584, 440] width 39 height 15
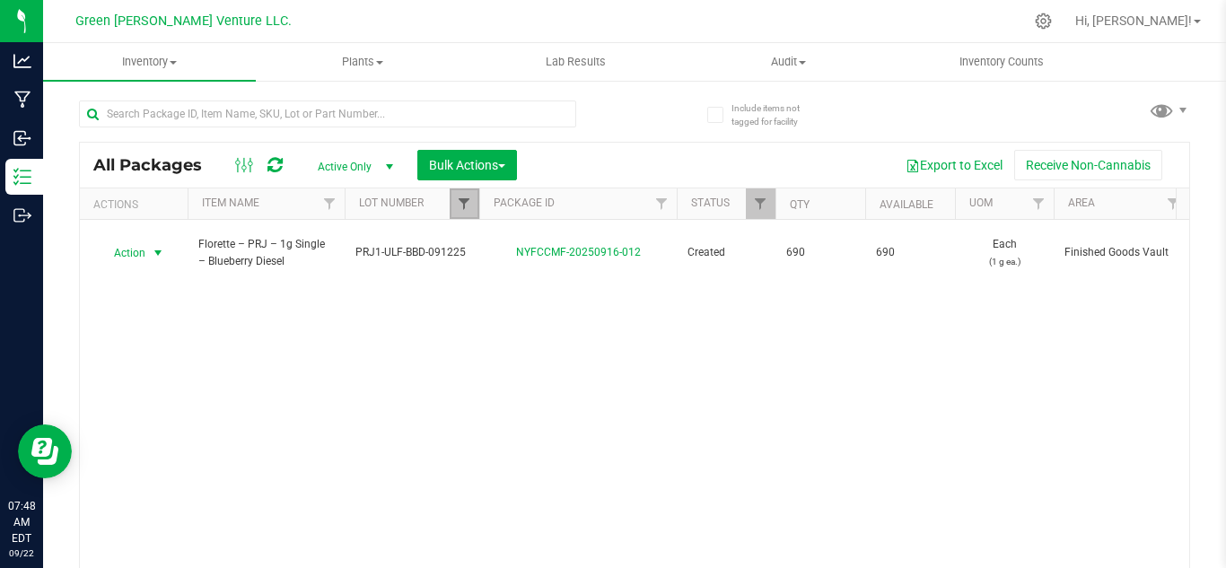
click at [460, 202] on span "Filter" at bounding box center [464, 204] width 14 height 14
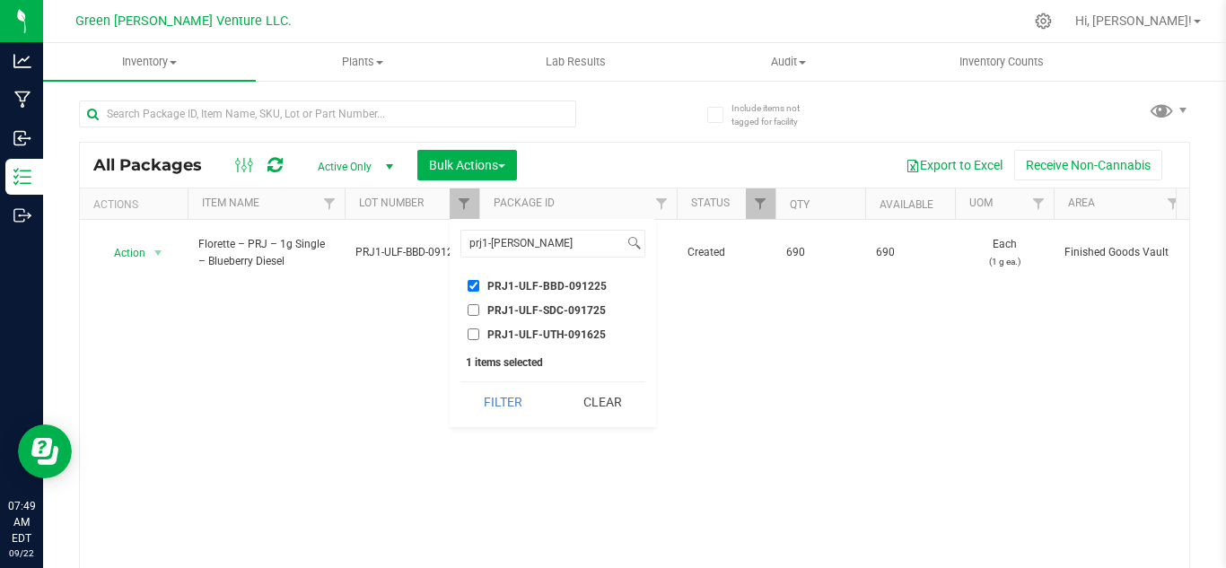
click at [474, 330] on input "PRJ1-ULF-UTH-091625" at bounding box center [474, 334] width 12 height 12
checkbox input "true"
click at [473, 288] on input "PRJ1-ULF-BBD-091225" at bounding box center [474, 286] width 12 height 12
checkbox input "false"
click at [487, 411] on button "Filter" at bounding box center [503, 401] width 86 height 39
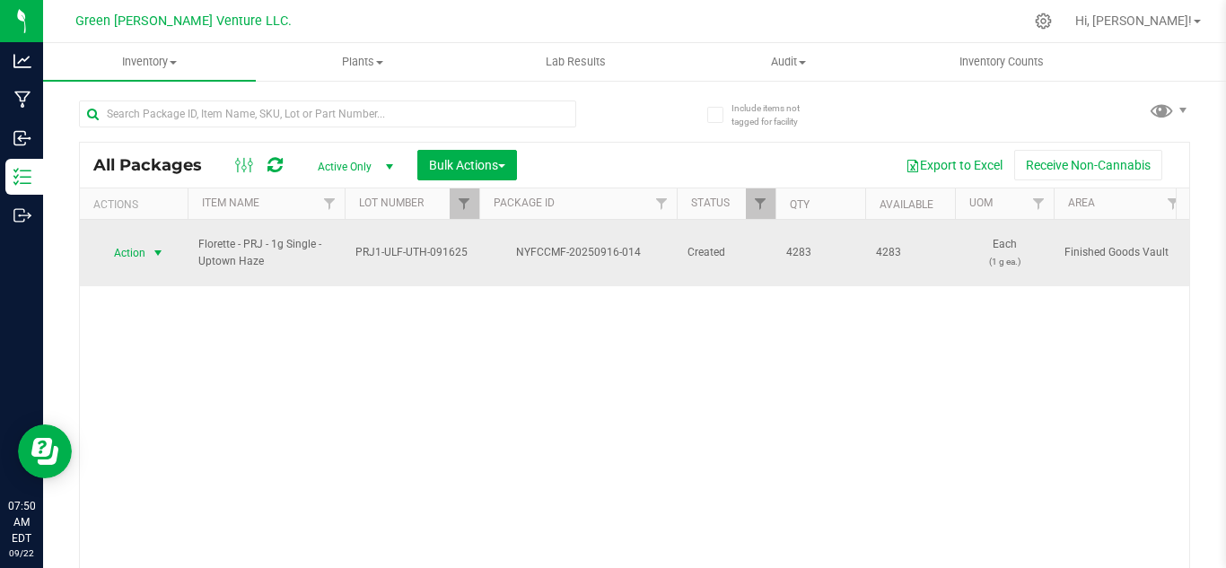
click at [151, 248] on span "select" at bounding box center [158, 253] width 14 height 14
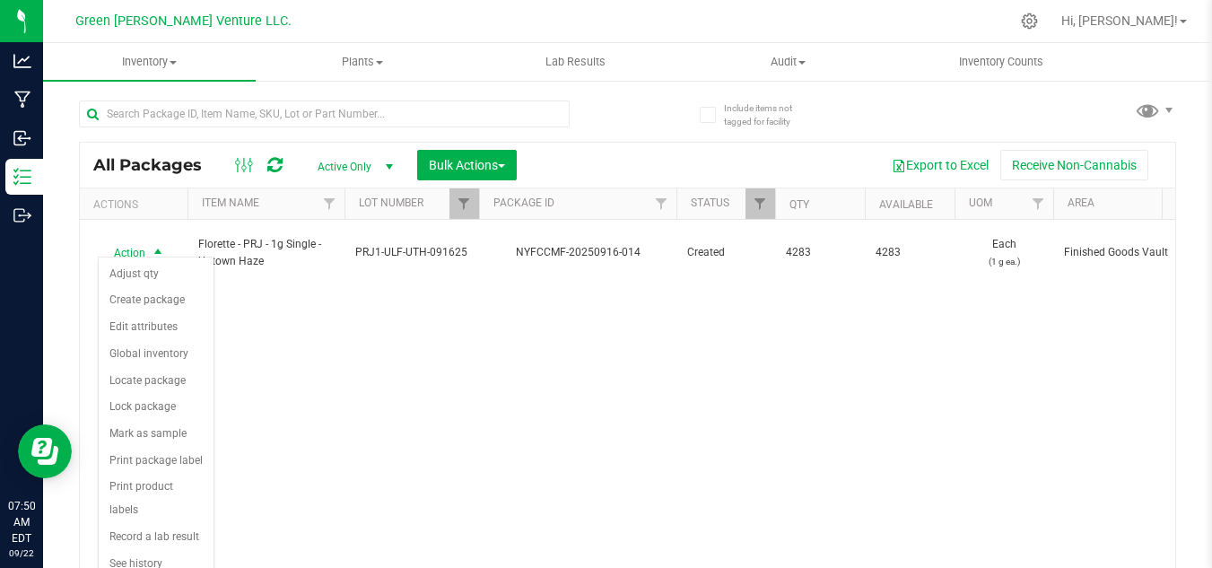
click at [370, 401] on div "Action Action Adjust qty Create package Edit attributes Global inventory Locate…" at bounding box center [628, 399] width 1096 height 358
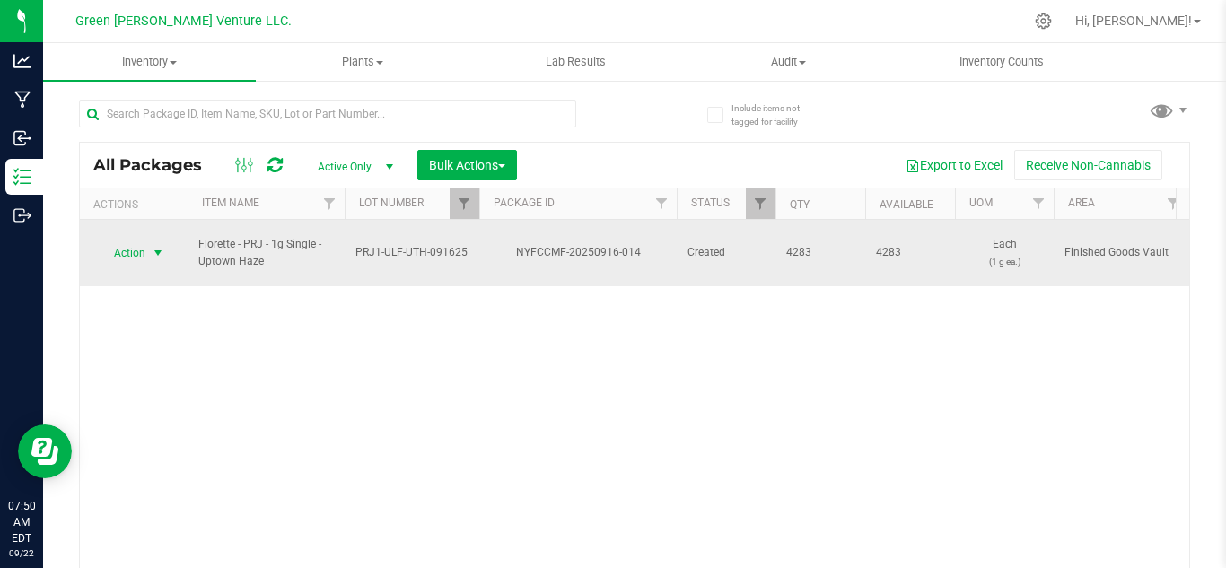
click at [136, 248] on span "Action" at bounding box center [122, 252] width 48 height 25
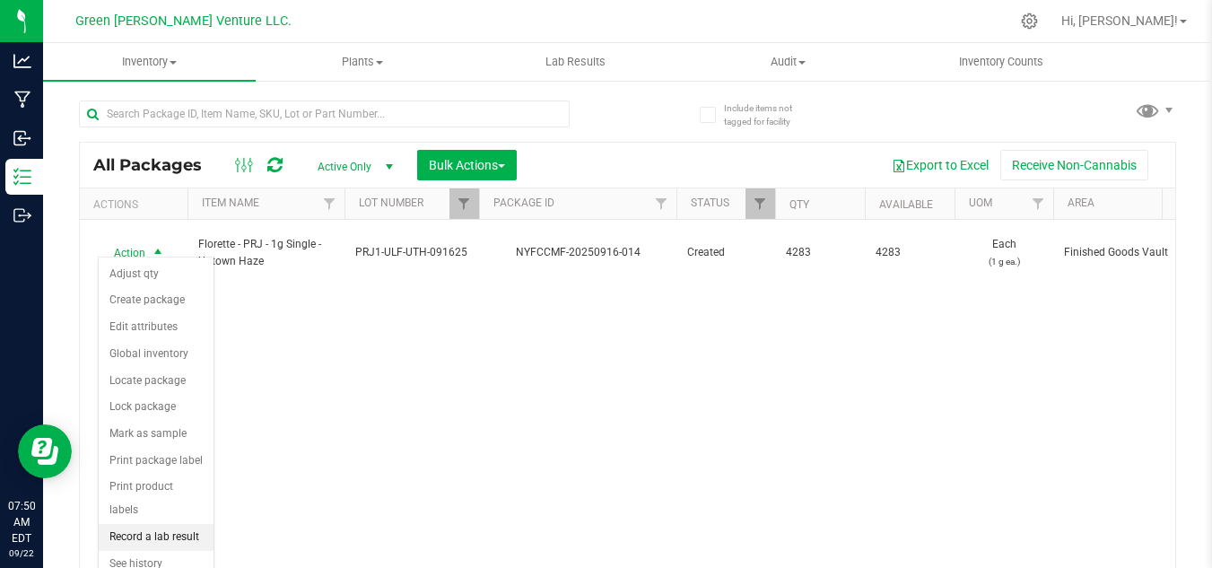
click at [154, 524] on li "Record a lab result" at bounding box center [156, 537] width 115 height 27
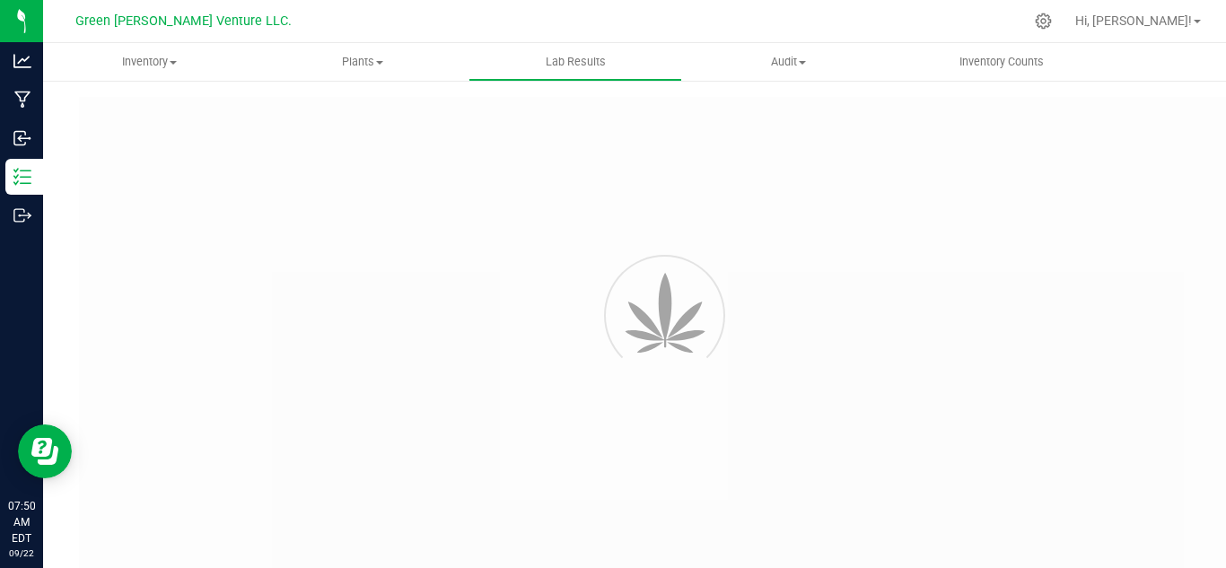
type input "NYFCCMF-20250916-014"
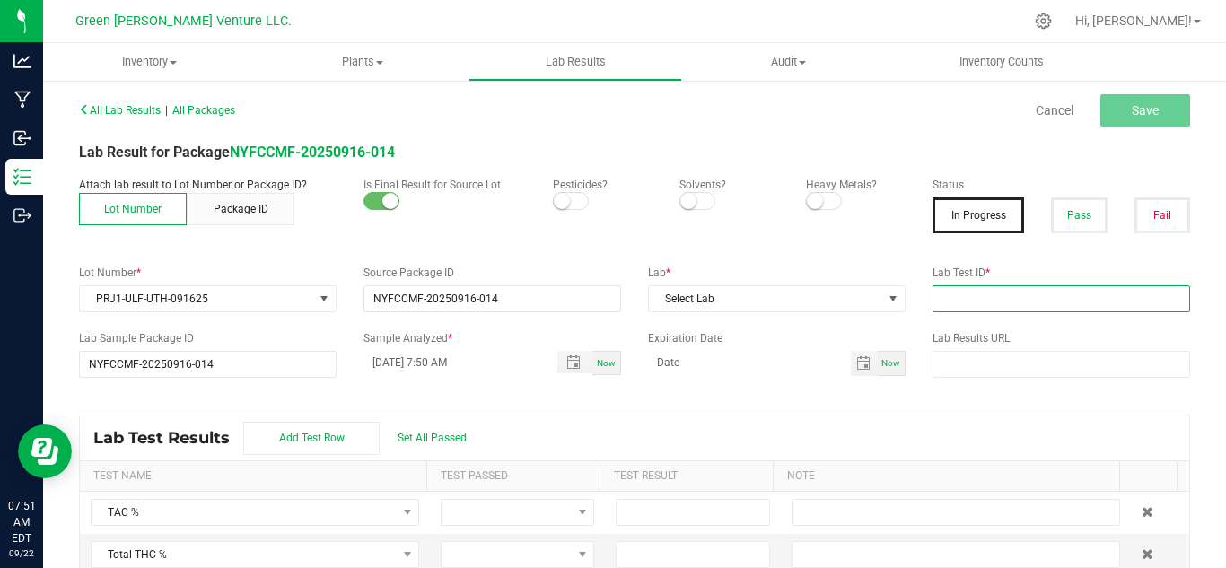
click at [970, 288] on input "text" at bounding box center [1061, 298] width 258 height 27
paste input "AL50917006-003"
type input "AL50917006-003"
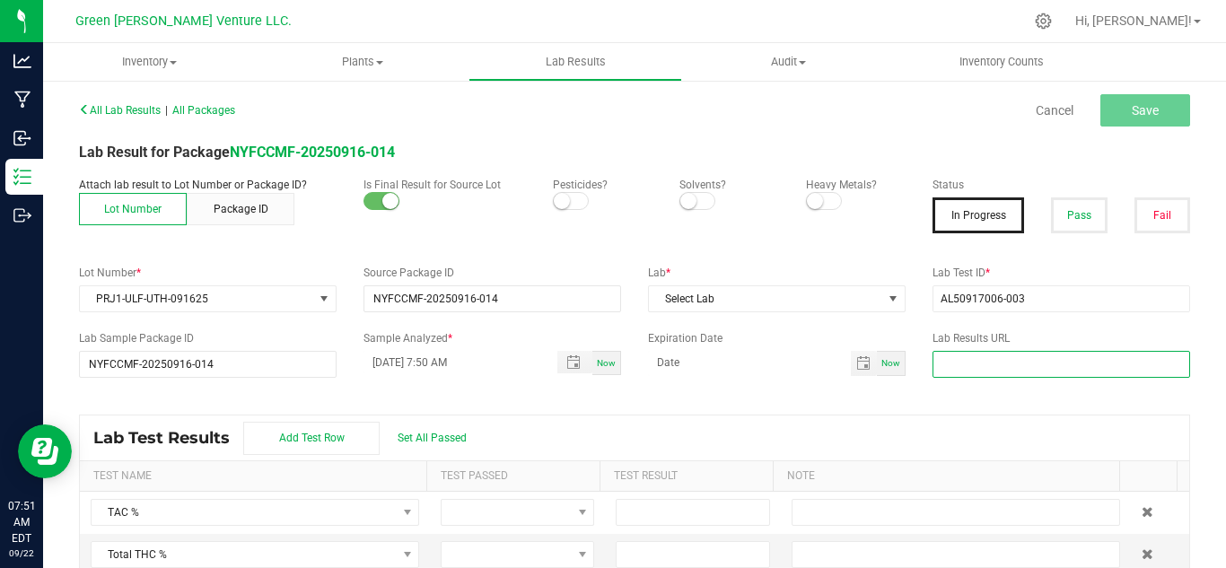
click at [948, 356] on input "text" at bounding box center [1061, 364] width 258 height 27
paste input "[URL][DOMAIN_NAME]"
type input "[URL][DOMAIN_NAME]"
click at [881, 414] on div "All Lab Results | All Packages Cancel Save Lab Result for Package NYFCCMF-20250…" at bounding box center [634, 345] width 1111 height 497
click at [563, 200] on small at bounding box center [562, 201] width 16 height 16
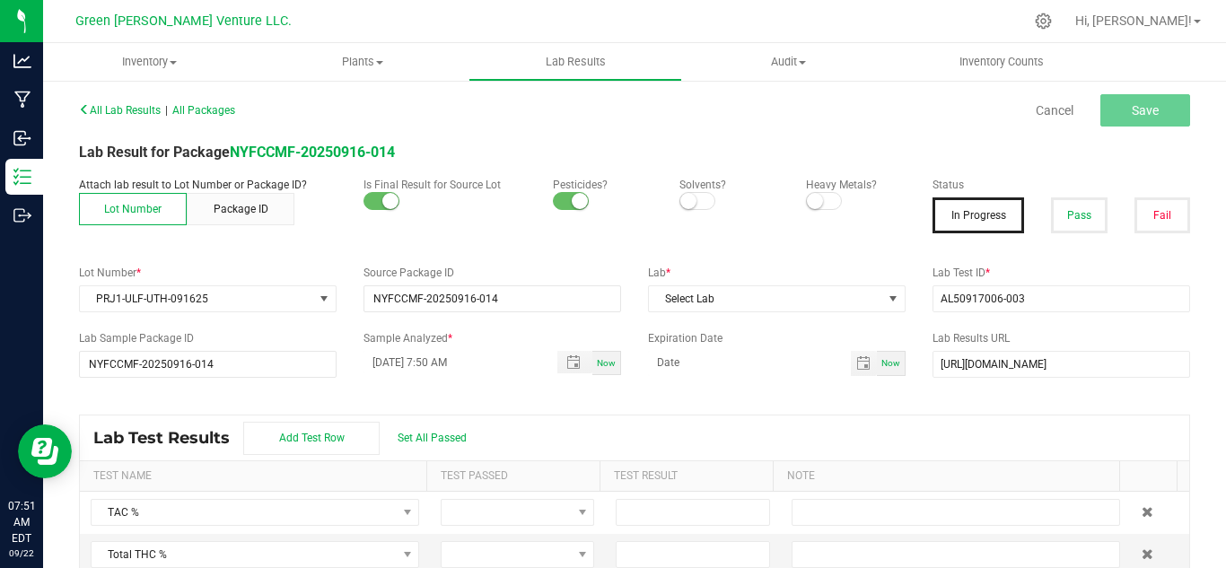
click at [807, 197] on small at bounding box center [815, 201] width 16 height 16
click at [1054, 223] on button "Pass" at bounding box center [1079, 215] width 56 height 36
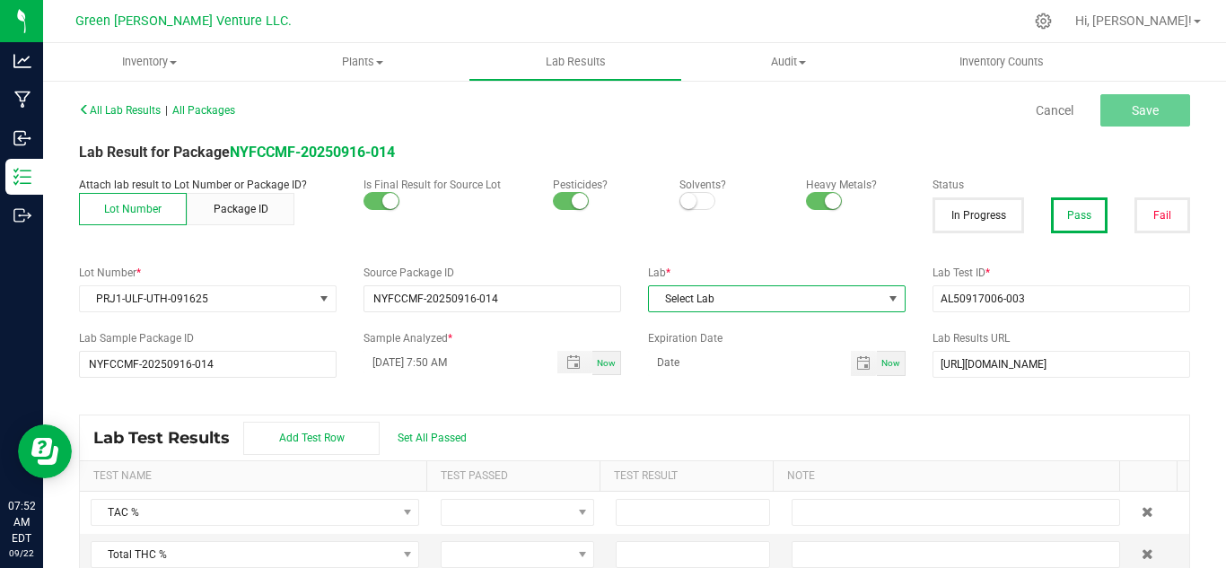
click at [734, 297] on span "Select Lab" at bounding box center [765, 298] width 233 height 25
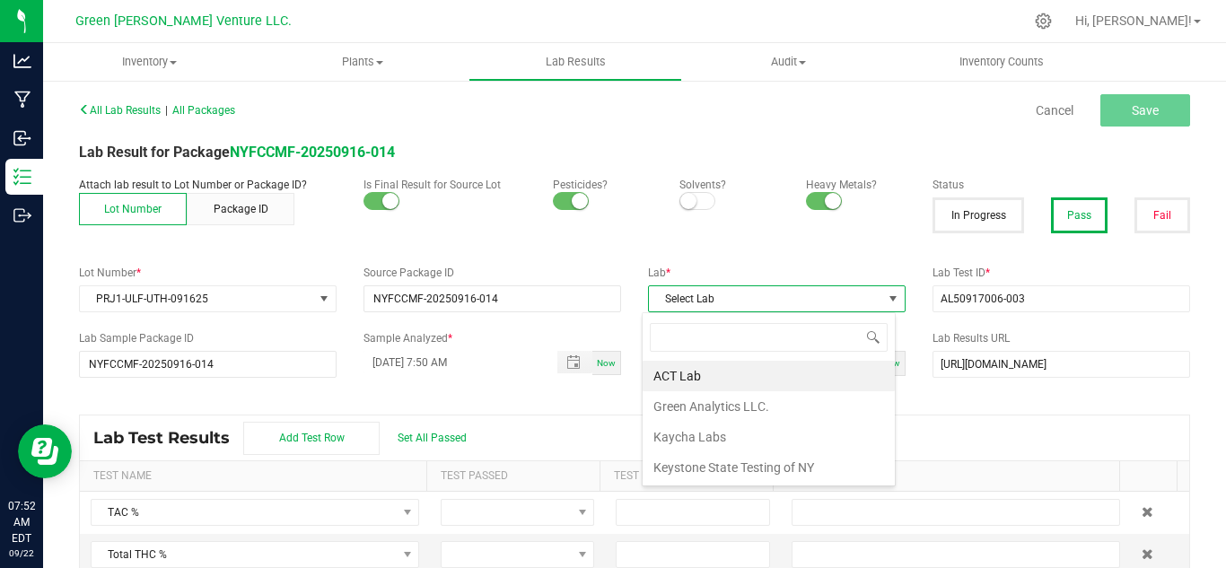
scroll to position [27, 255]
click at [692, 441] on li "Kaycha Labs" at bounding box center [769, 437] width 252 height 31
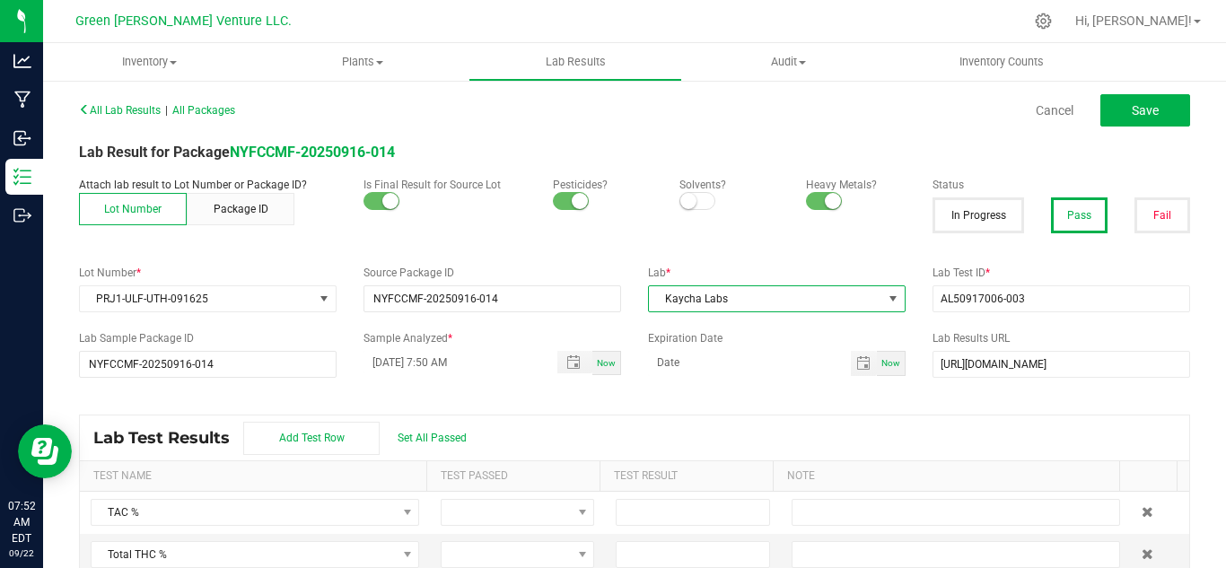
scroll to position [44, 0]
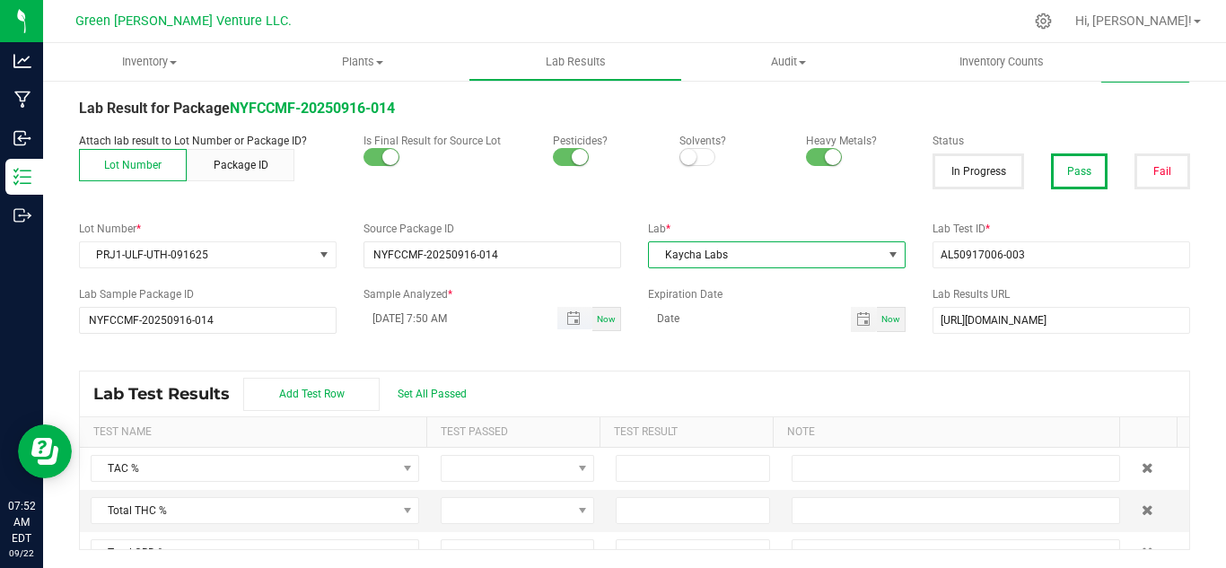
click at [397, 320] on input "[DATE] 7:50 AM" at bounding box center [450, 318] width 175 height 22
click at [393, 310] on input "[DATE] 7:50 AM" at bounding box center [450, 318] width 175 height 22
click at [399, 321] on input "[DATE] 7:50 AM" at bounding box center [450, 318] width 175 height 22
type input "[DATE] 7:50 AM"
click at [675, 318] on input "month/day/year" at bounding box center [749, 318] width 203 height 22
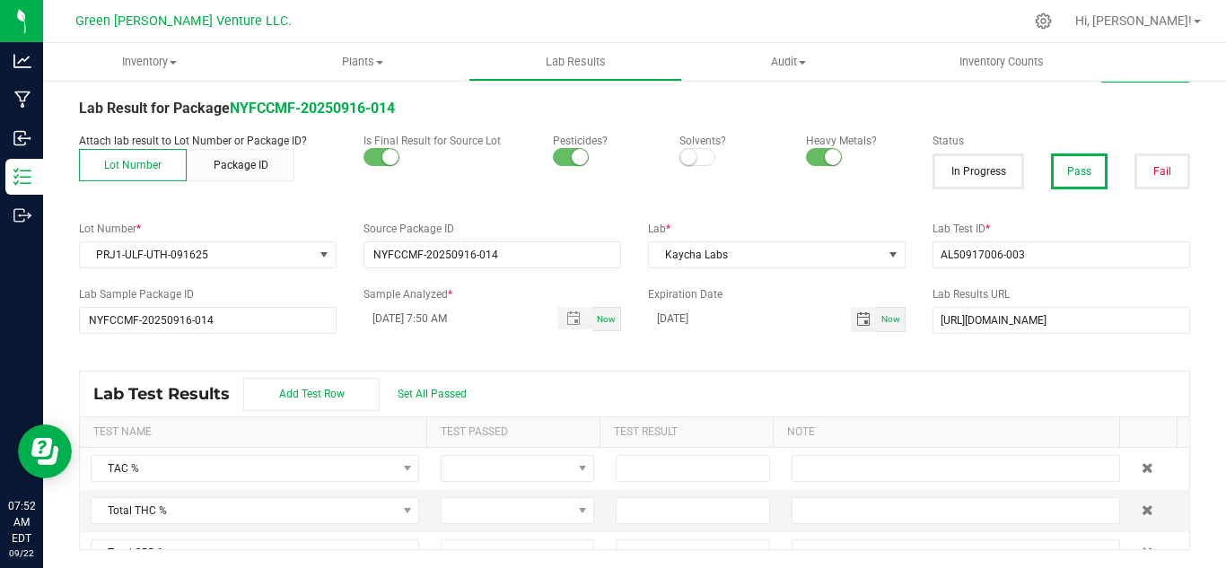
type input "[DATE]"
click at [713, 353] on div "All Lab Results | All Packages Cancel Save Lab Result for Package NYFCCMF-20250…" at bounding box center [634, 301] width 1111 height 497
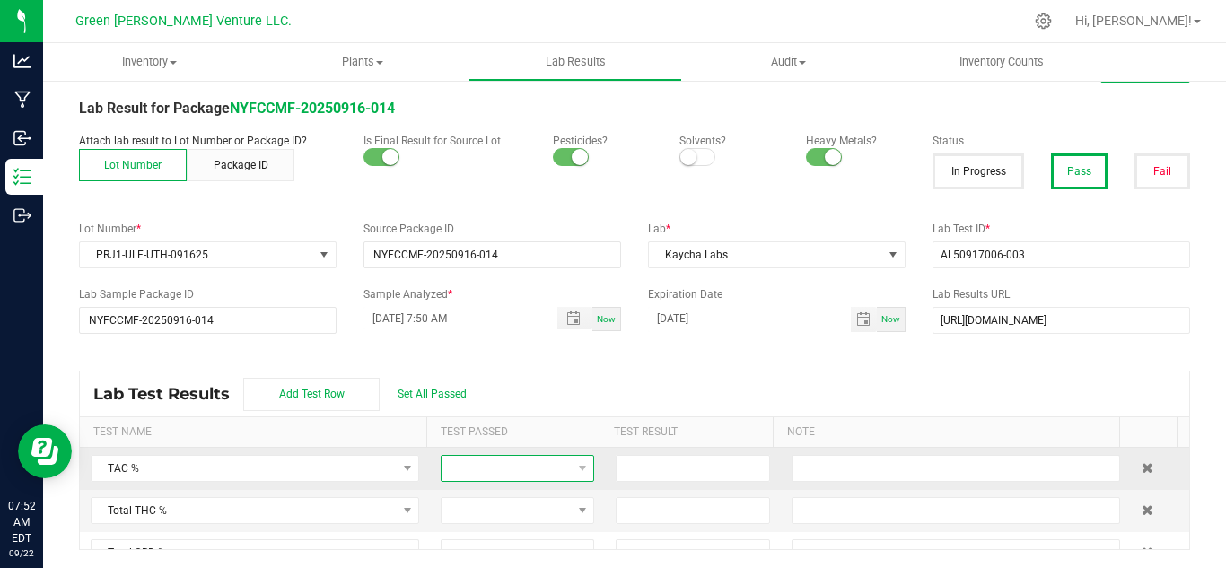
click at [468, 466] on span at bounding box center [505, 468] width 129 height 25
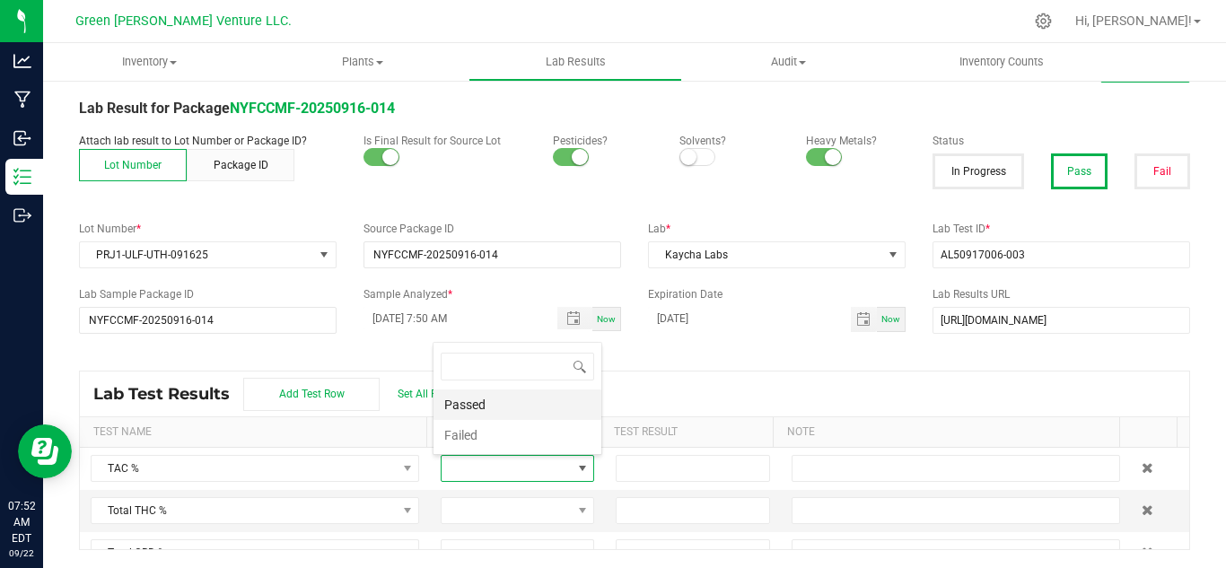
scroll to position [27, 147]
click at [504, 407] on li "Passed" at bounding box center [517, 404] width 168 height 31
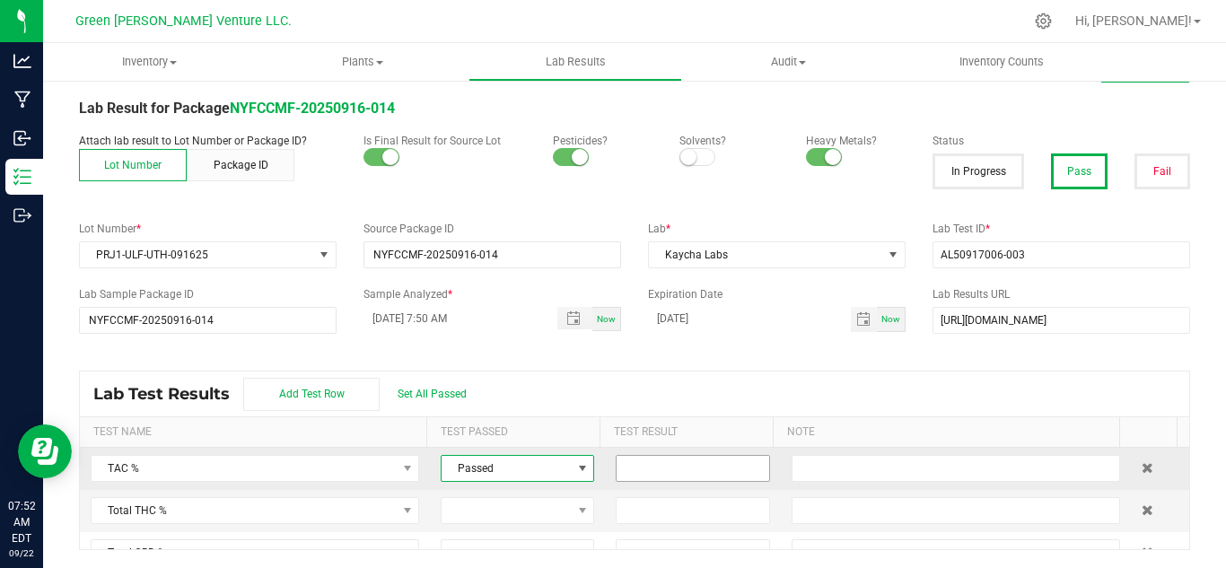
click at [659, 468] on input at bounding box center [692, 468] width 152 height 25
type input "33.2366"
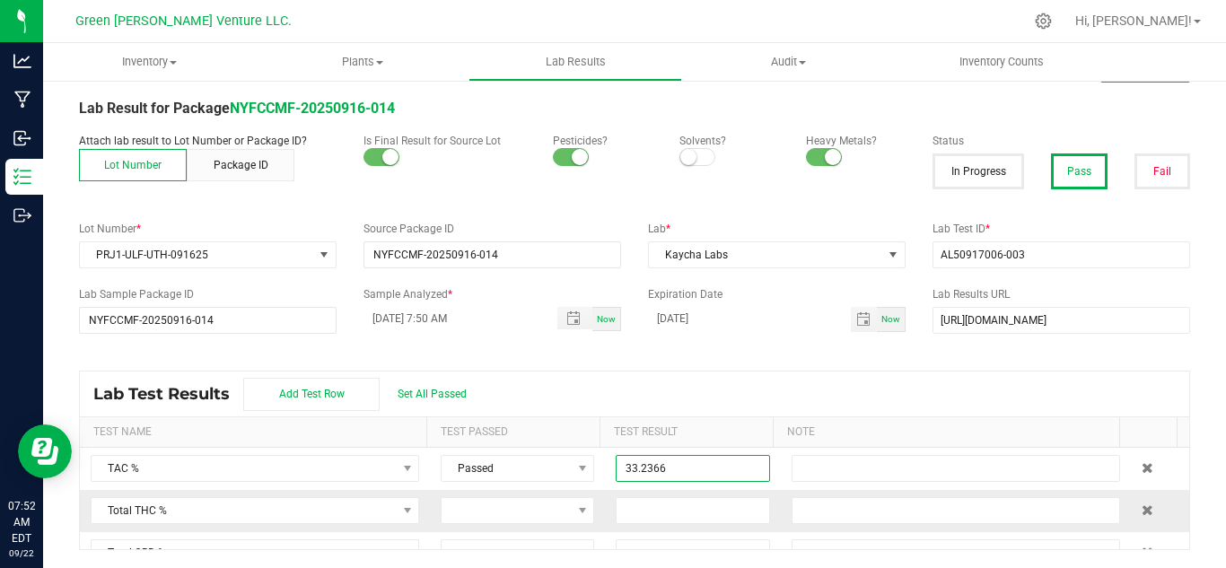
click at [520, 488] on td "Passed" at bounding box center [517, 469] width 175 height 42
click at [519, 503] on span at bounding box center [505, 510] width 129 height 25
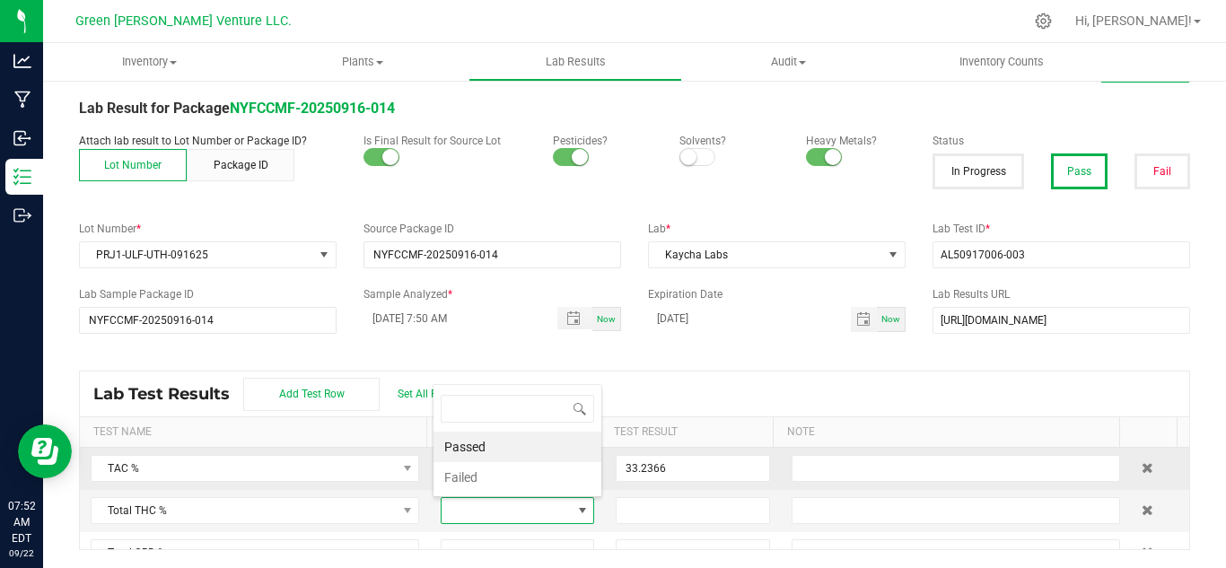
click at [503, 447] on li "Passed" at bounding box center [517, 447] width 168 height 31
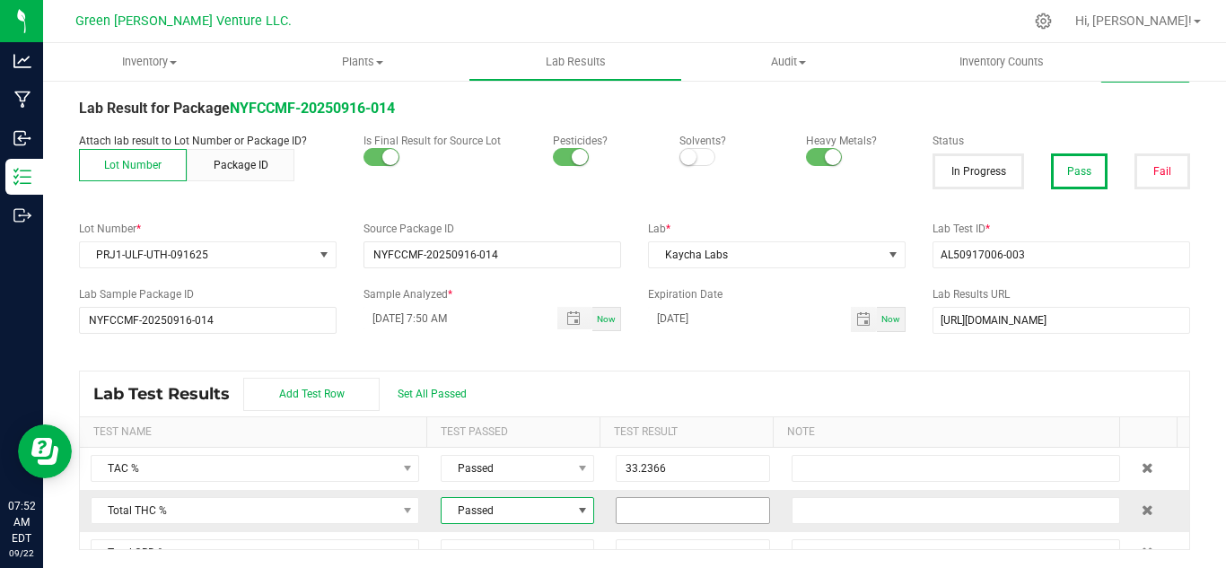
click at [625, 511] on input at bounding box center [692, 510] width 152 height 25
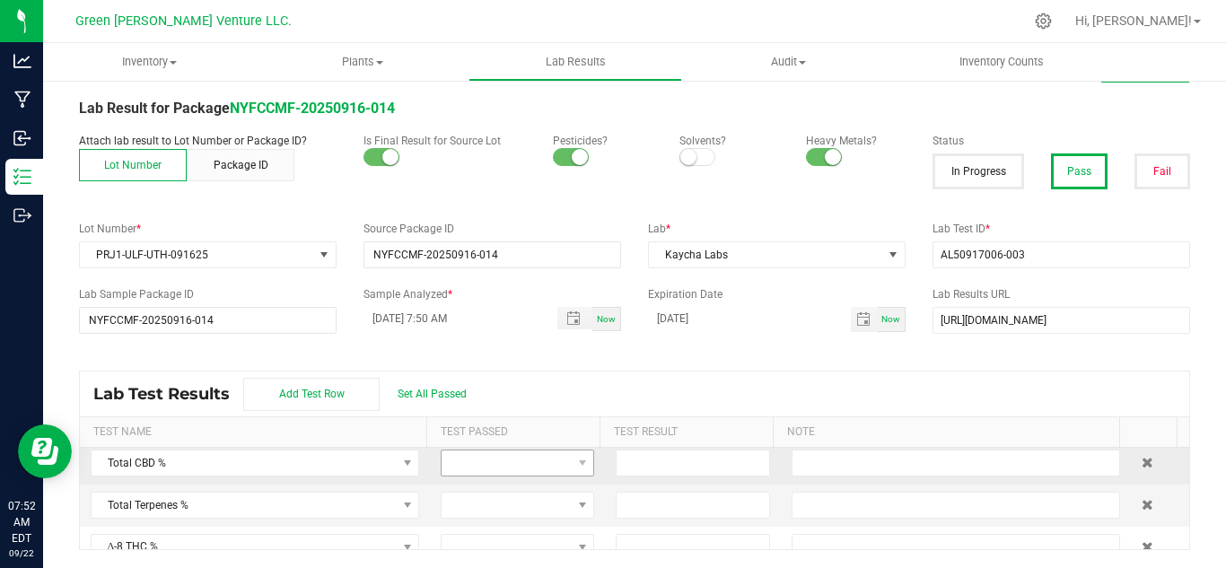
type input "29.1416"
click at [503, 470] on span at bounding box center [505, 462] width 129 height 25
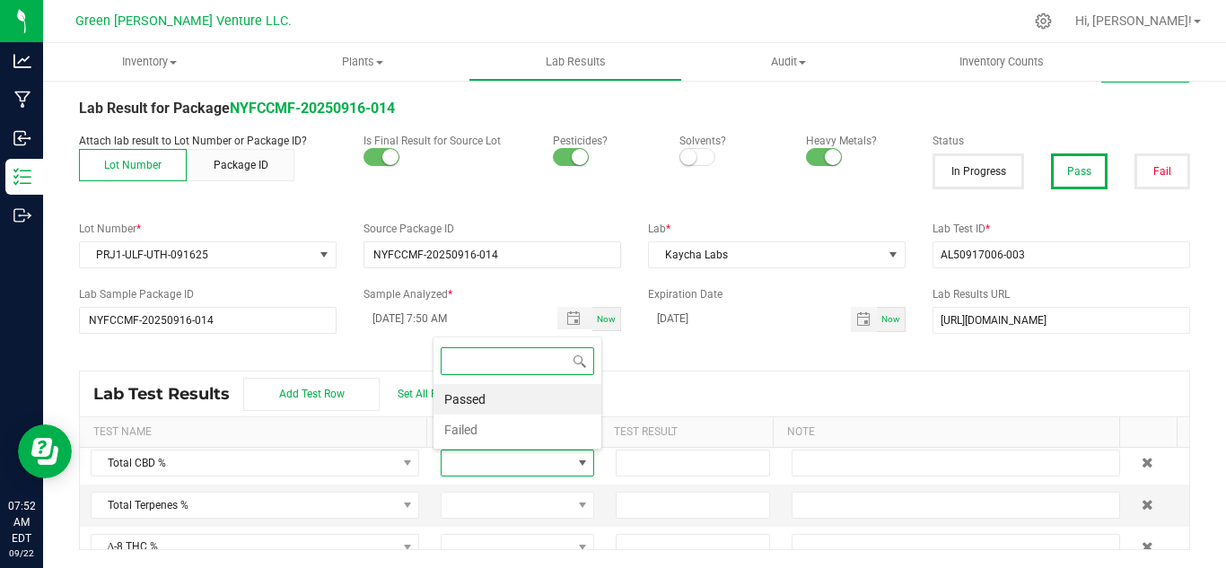
scroll to position [27, 147]
click at [481, 396] on li "Passed" at bounding box center [517, 399] width 168 height 31
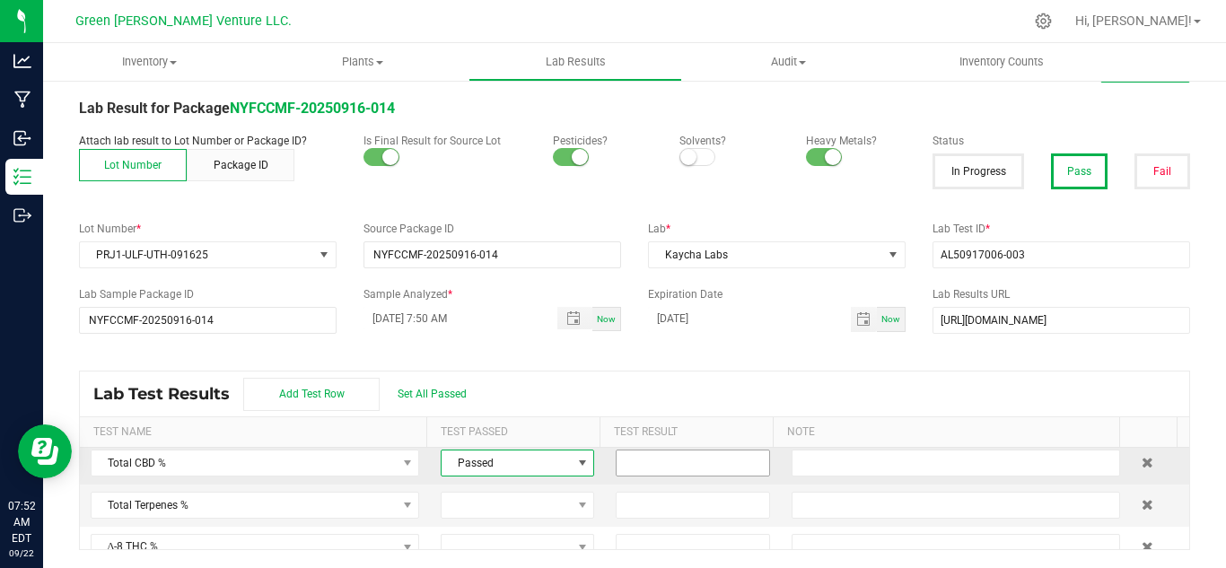
click at [659, 459] on input at bounding box center [692, 462] width 152 height 25
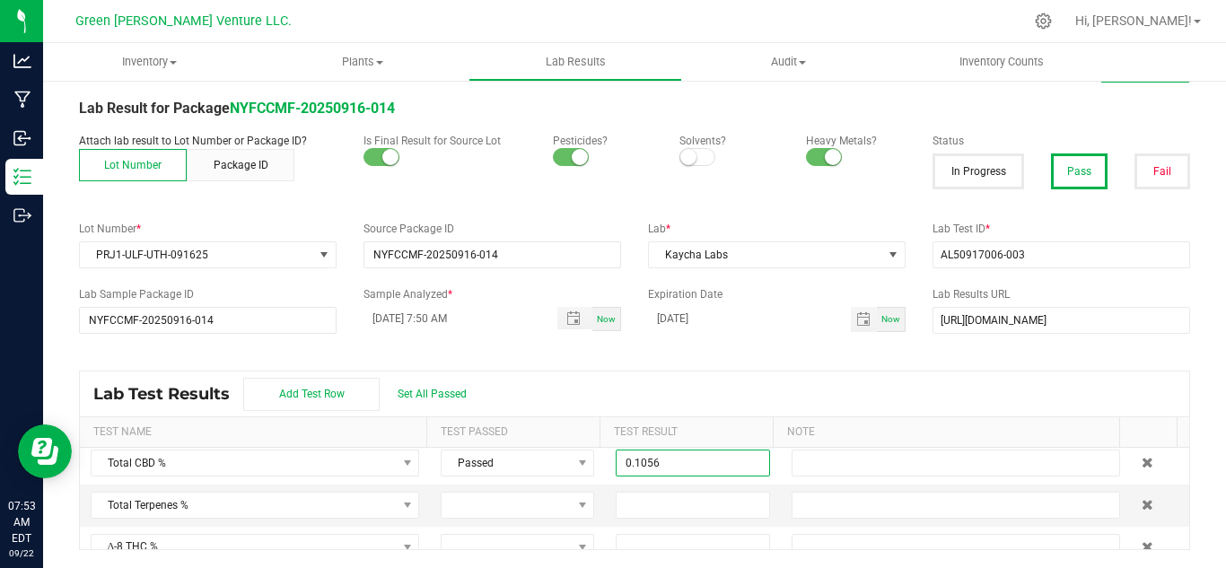
type input "0.1056"
click at [684, 392] on div "Lab Test Results Add Test Row Set All Passed" at bounding box center [634, 394] width 1109 height 45
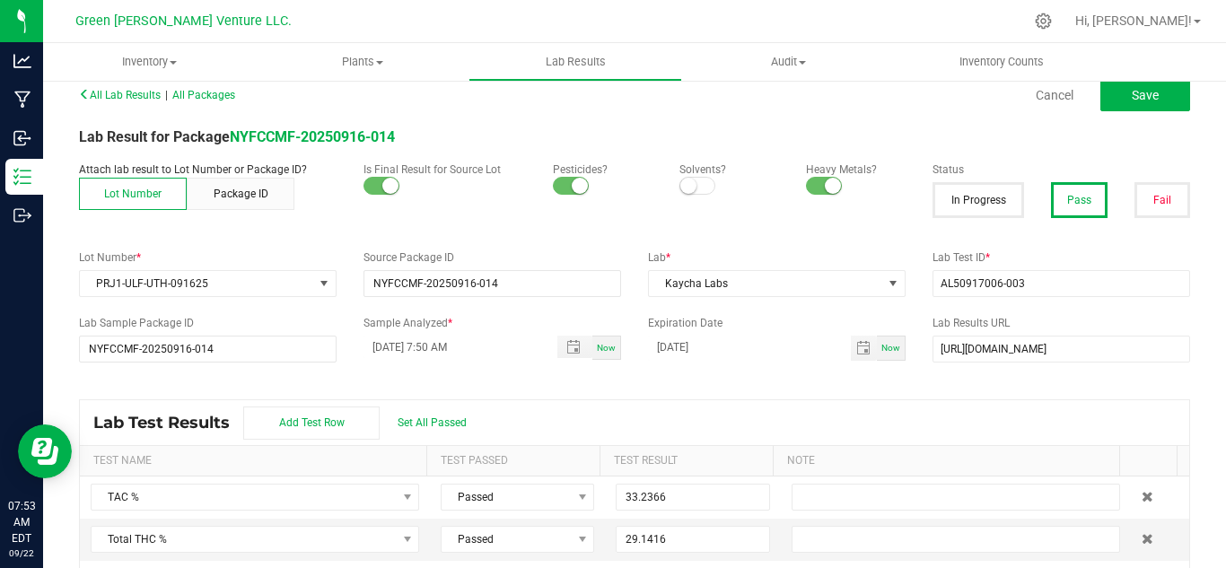
scroll to position [0, 0]
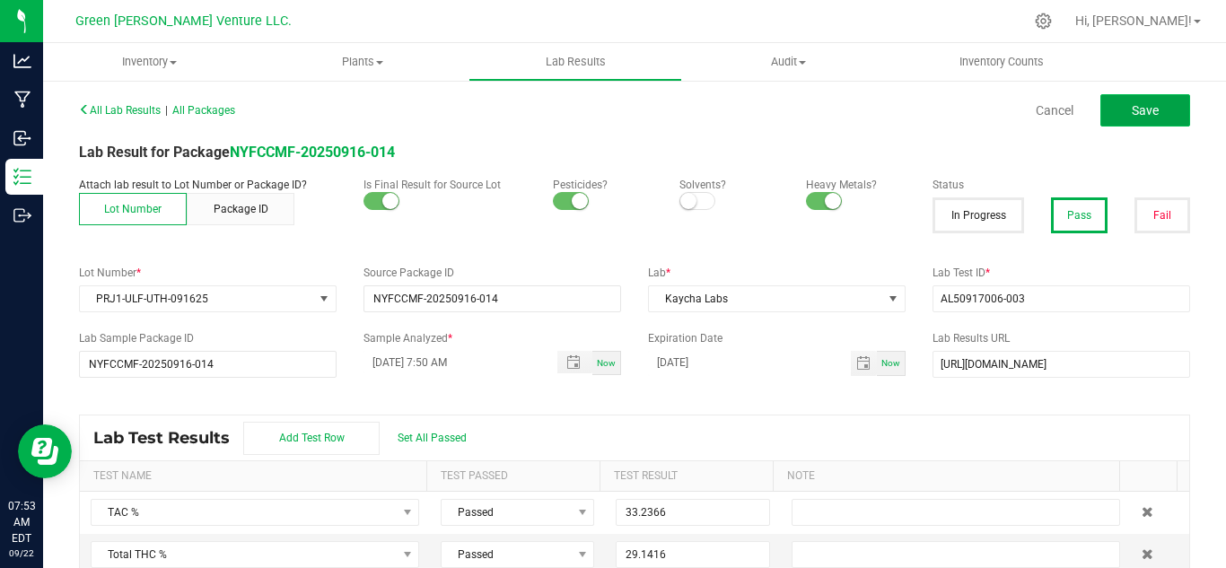
click at [1148, 97] on button "Save" at bounding box center [1145, 110] width 90 height 32
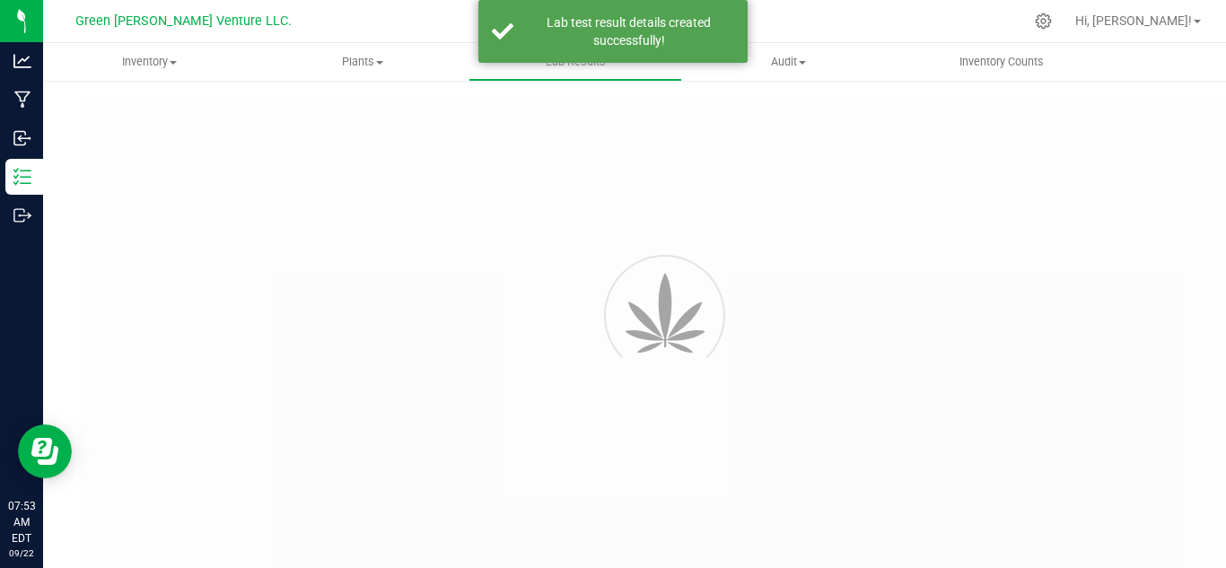
type input "NYFCCMF-20250916-014"
type input "AL50917006-003"
type input "NYFCCMF-20250916-014"
type input "[DATE] 7:50 AM"
type input "[DATE]"
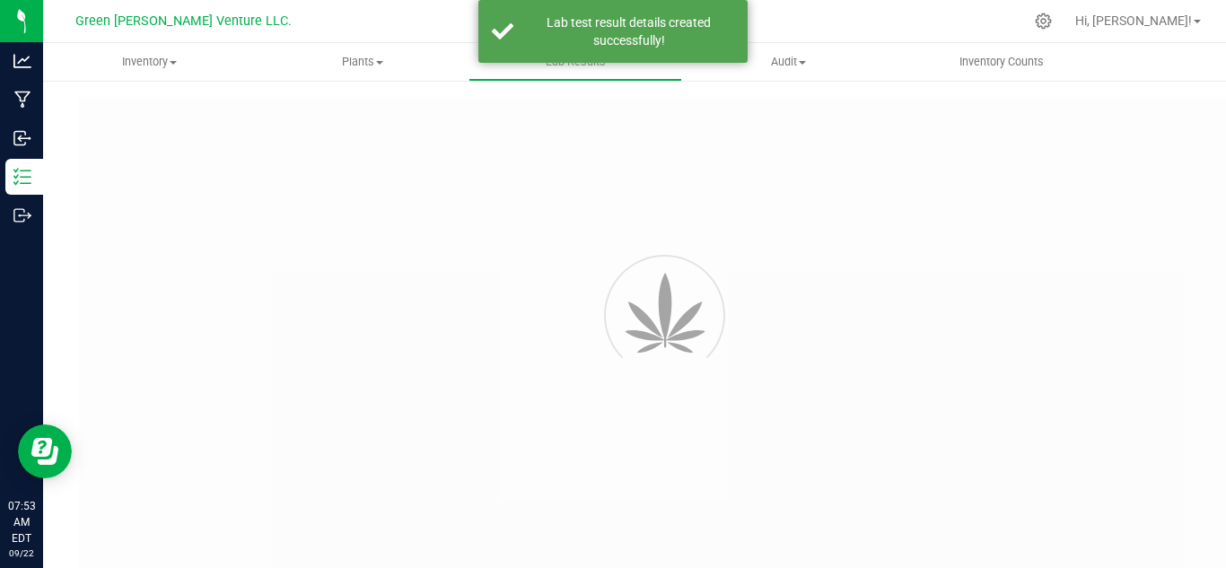
type input "[URL][DOMAIN_NAME]"
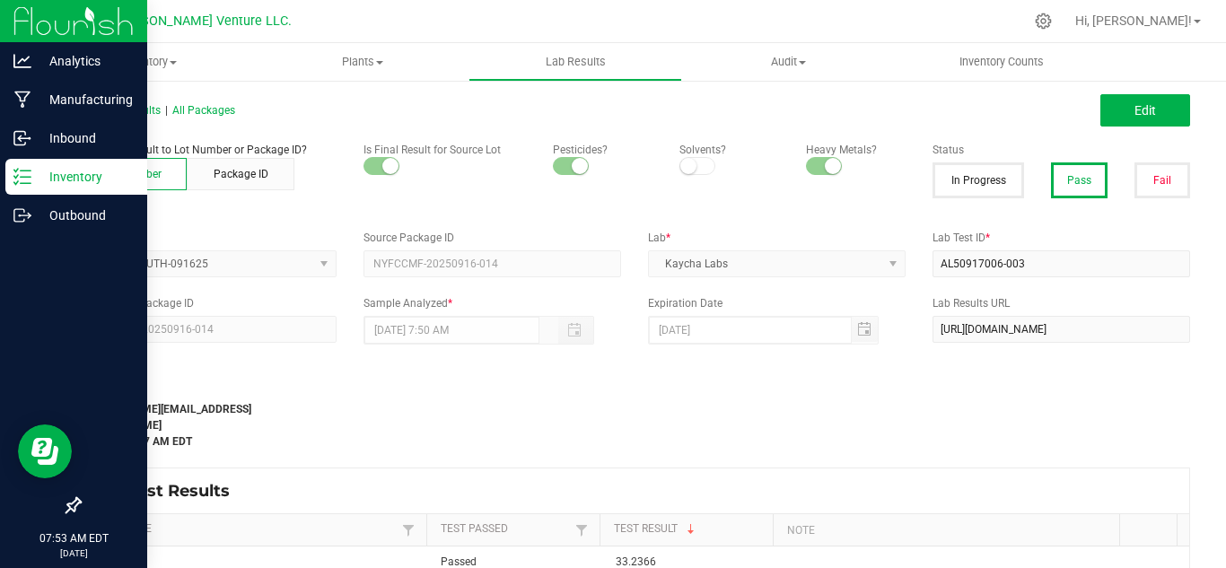
click at [28, 176] on icon at bounding box center [22, 177] width 18 height 18
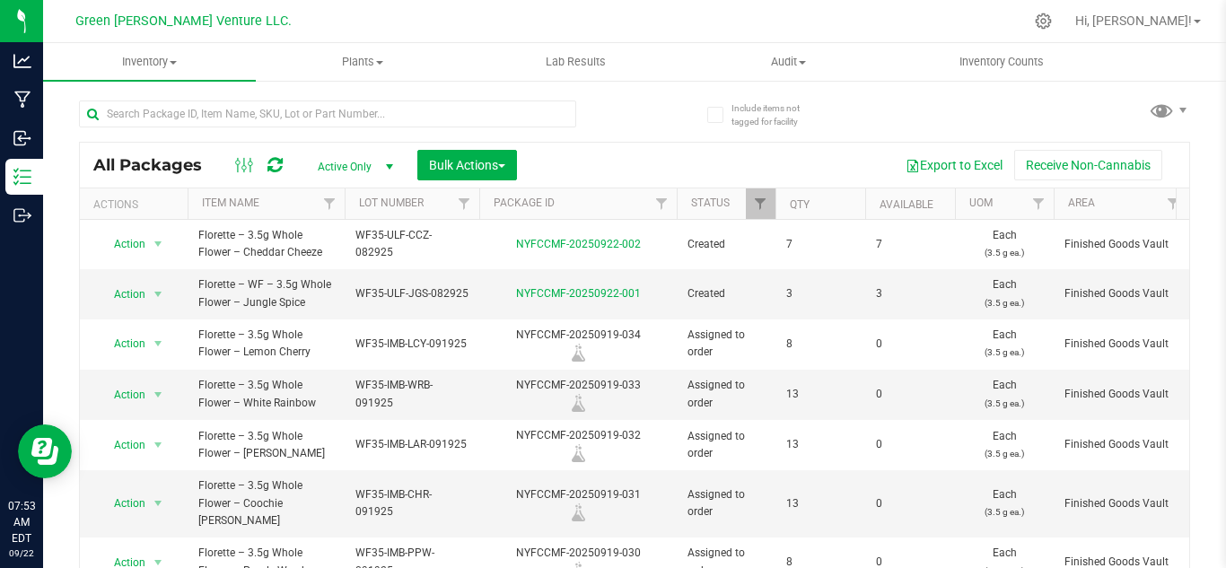
click at [486, 198] on th "Package ID" at bounding box center [577, 203] width 197 height 31
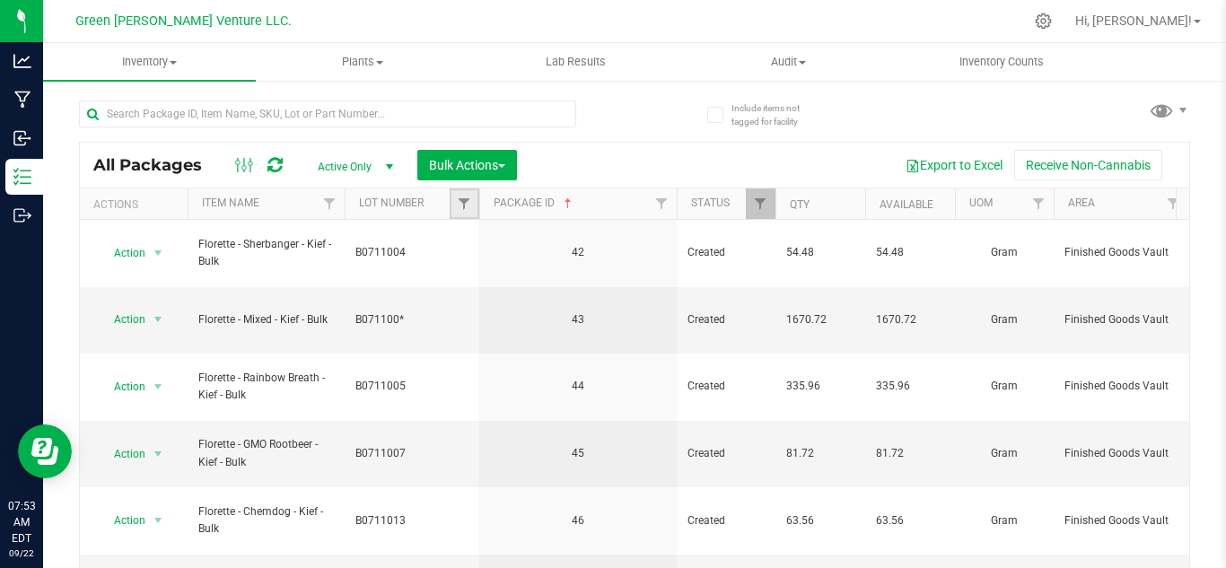
click at [450, 197] on link "Filter" at bounding box center [465, 203] width 30 height 31
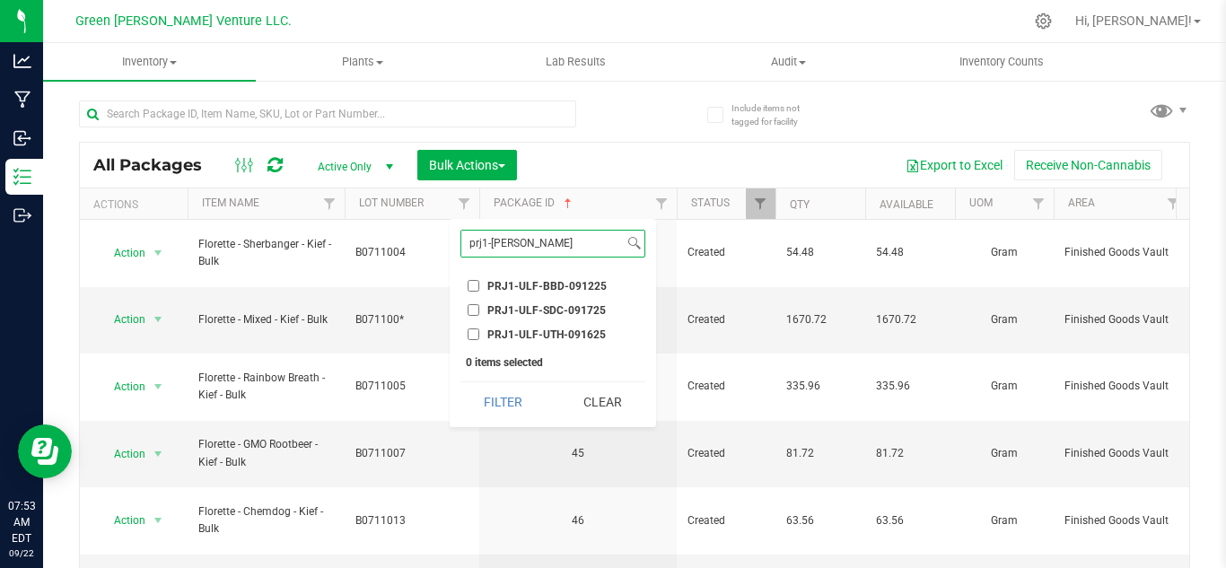
type input "prj1-[PERSON_NAME]"
click at [513, 331] on span "PRJ1-ULF-UTH-091625" at bounding box center [546, 334] width 118 height 11
click at [479, 331] on input "PRJ1-ULF-UTH-091625" at bounding box center [474, 334] width 12 height 12
checkbox input "true"
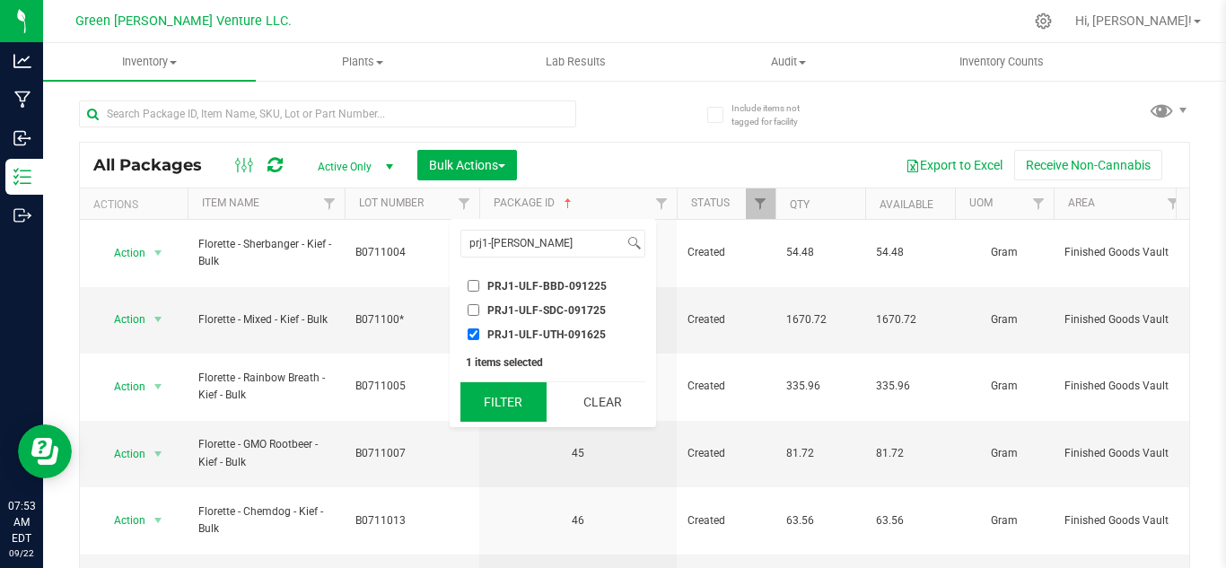
click at [500, 412] on button "Filter" at bounding box center [503, 401] width 86 height 39
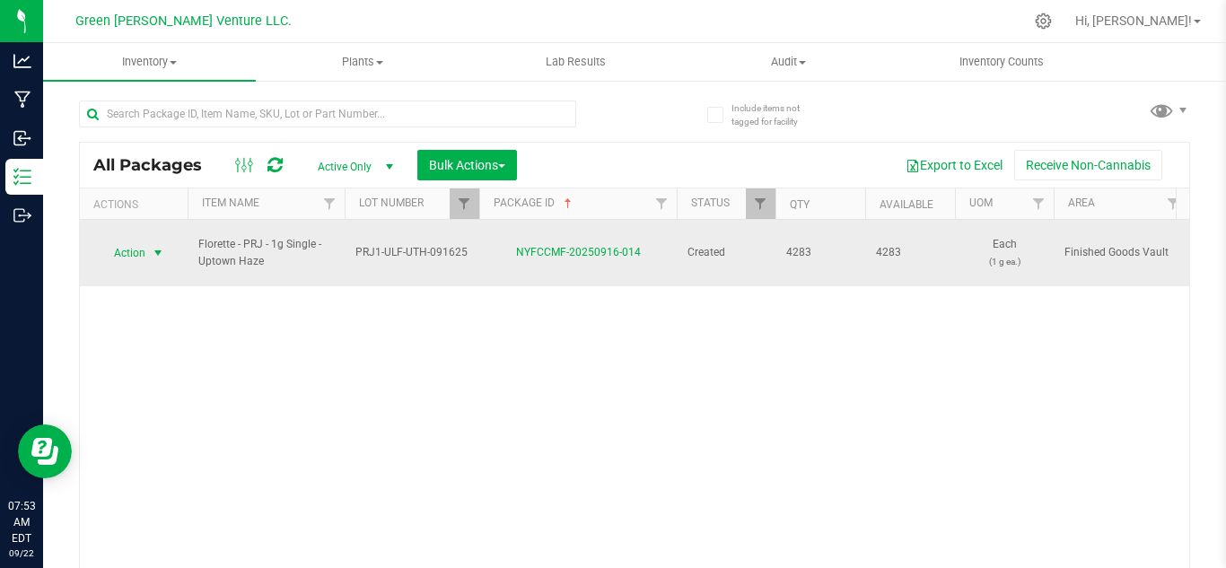
click at [118, 245] on span "Action" at bounding box center [122, 252] width 48 height 25
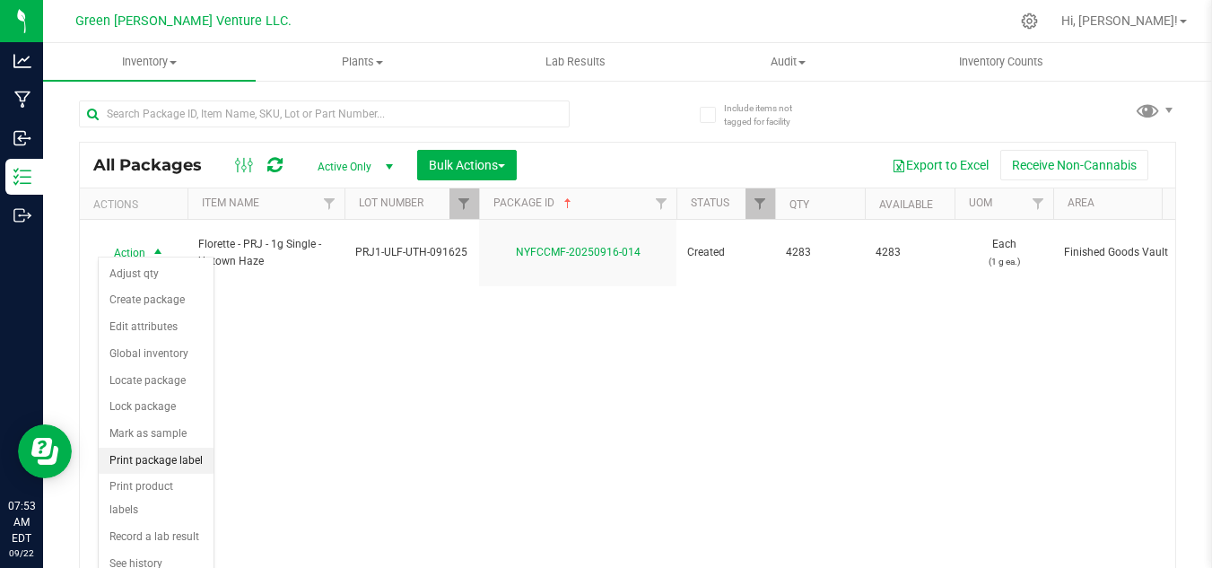
click at [155, 465] on li "Print package label" at bounding box center [156, 461] width 115 height 27
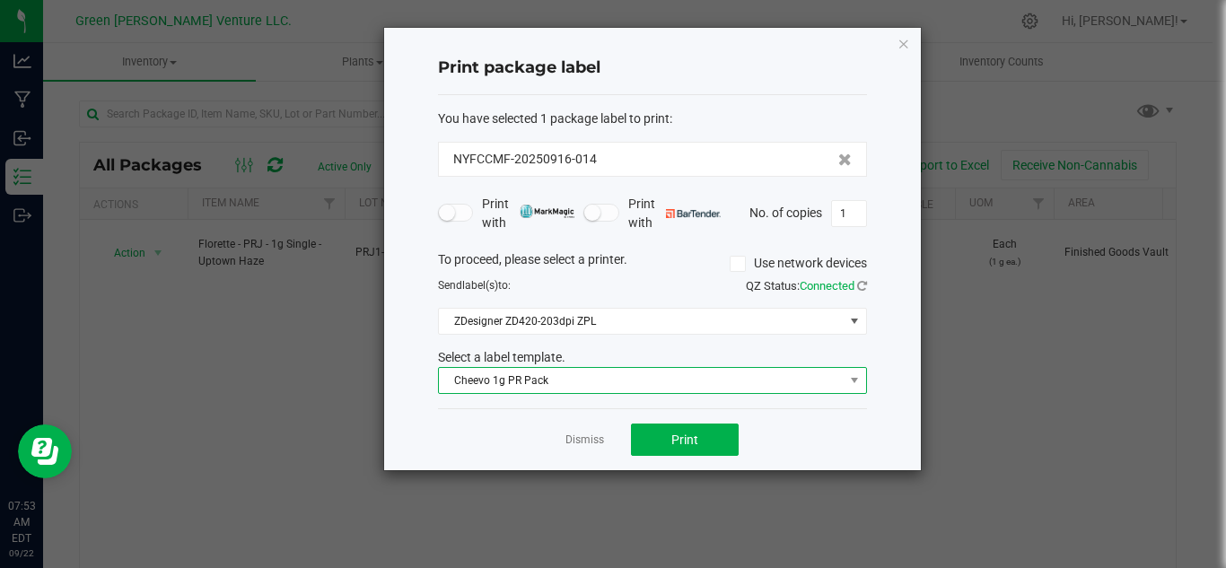
click at [530, 384] on span "Cheevo 1g PR Pack" at bounding box center [641, 380] width 405 height 25
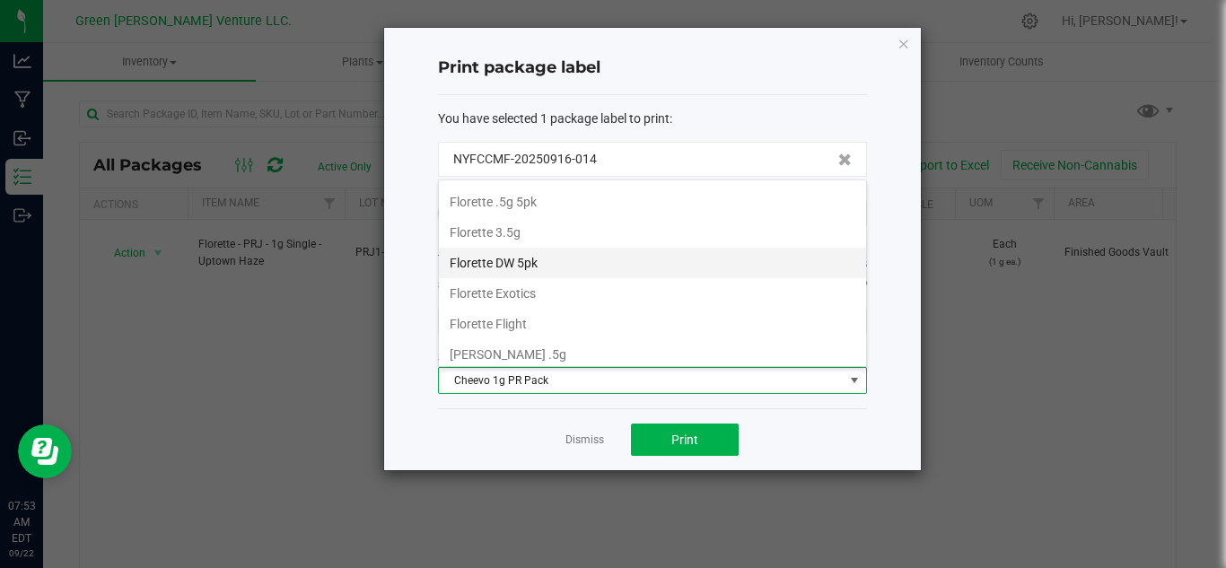
scroll to position [309, 0]
click at [487, 250] on li "Florette Flight" at bounding box center [652, 256] width 427 height 31
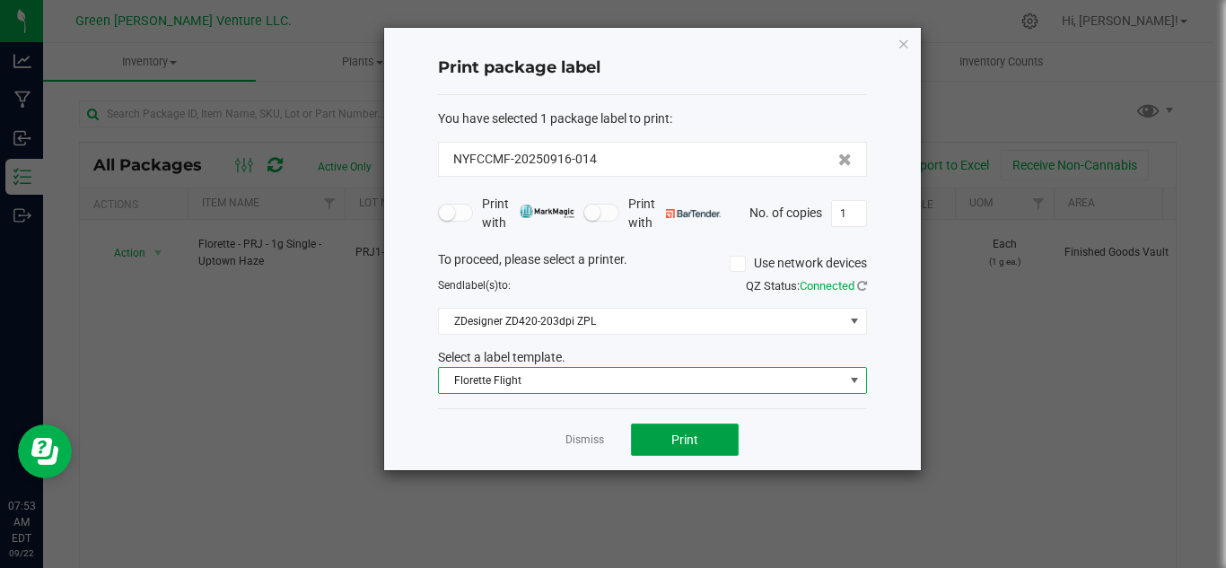
click at [680, 438] on span "Print" at bounding box center [684, 440] width 27 height 14
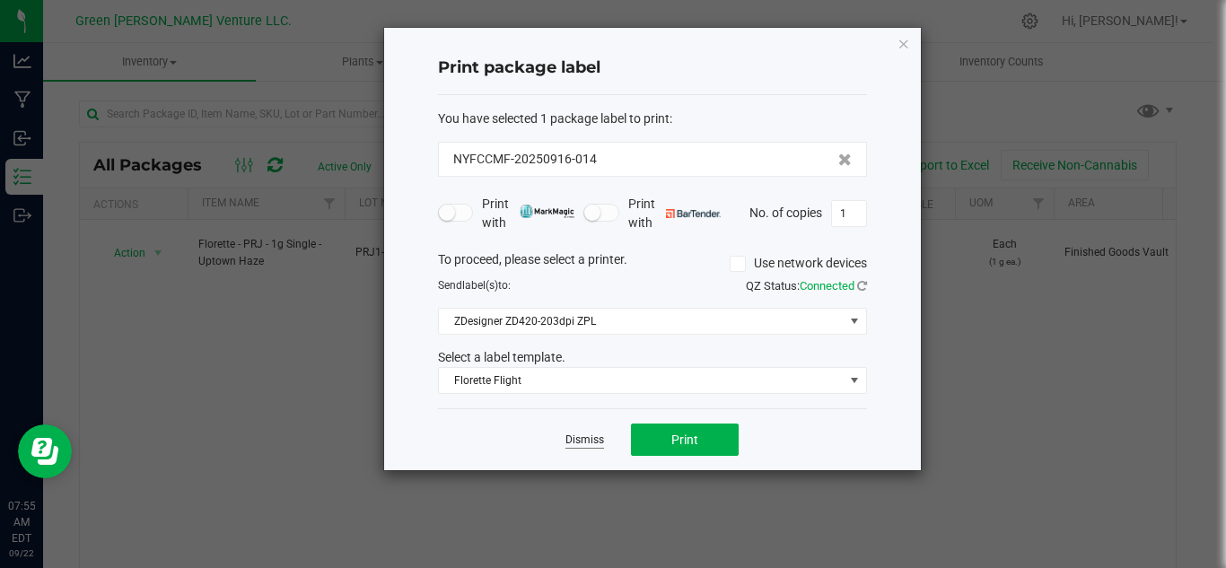
click at [568, 438] on link "Dismiss" at bounding box center [584, 440] width 39 height 15
